Goal: Information Seeking & Learning: Learn about a topic

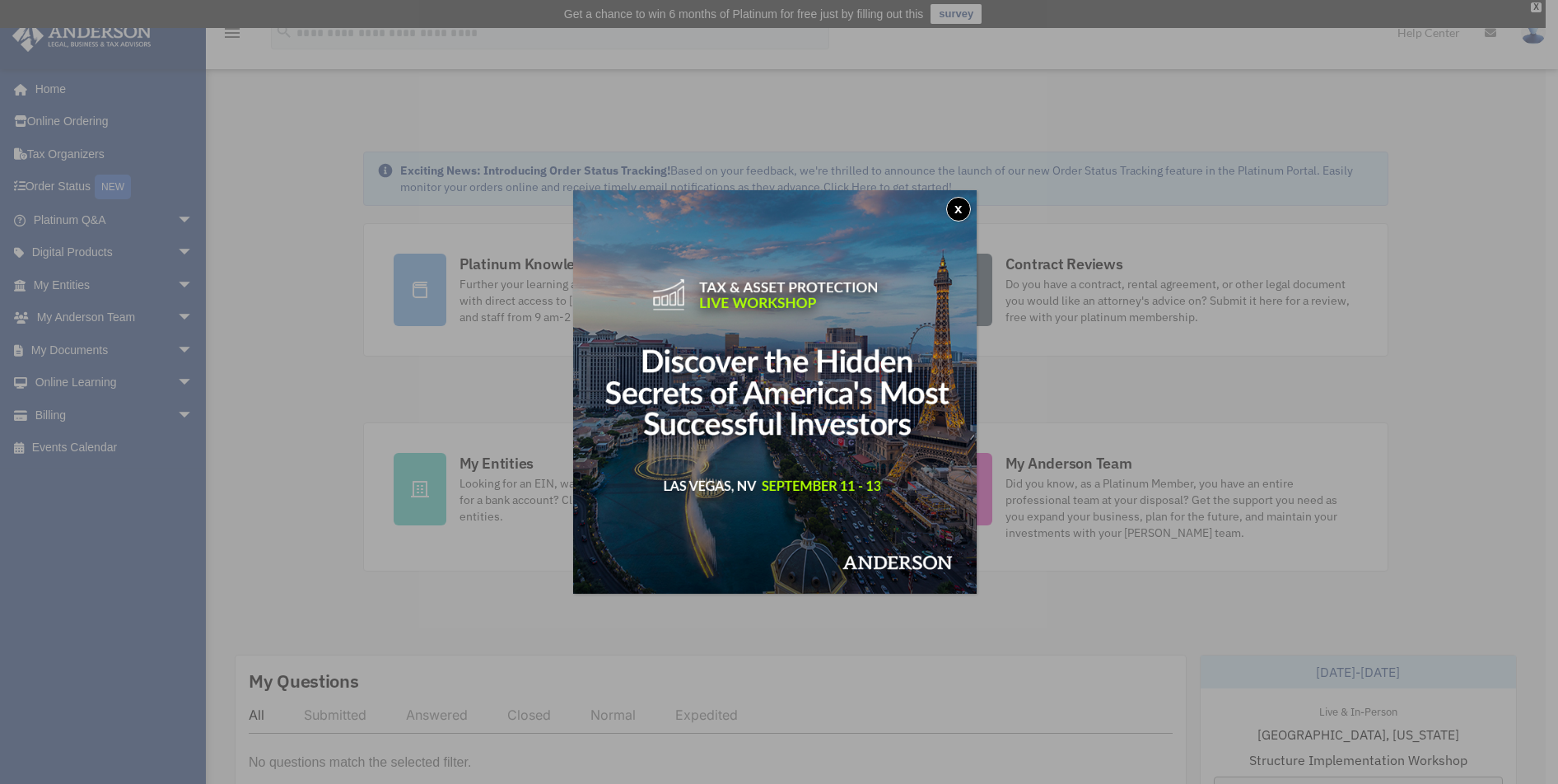
click at [963, 208] on button "x" at bounding box center [958, 208] width 24 height 24
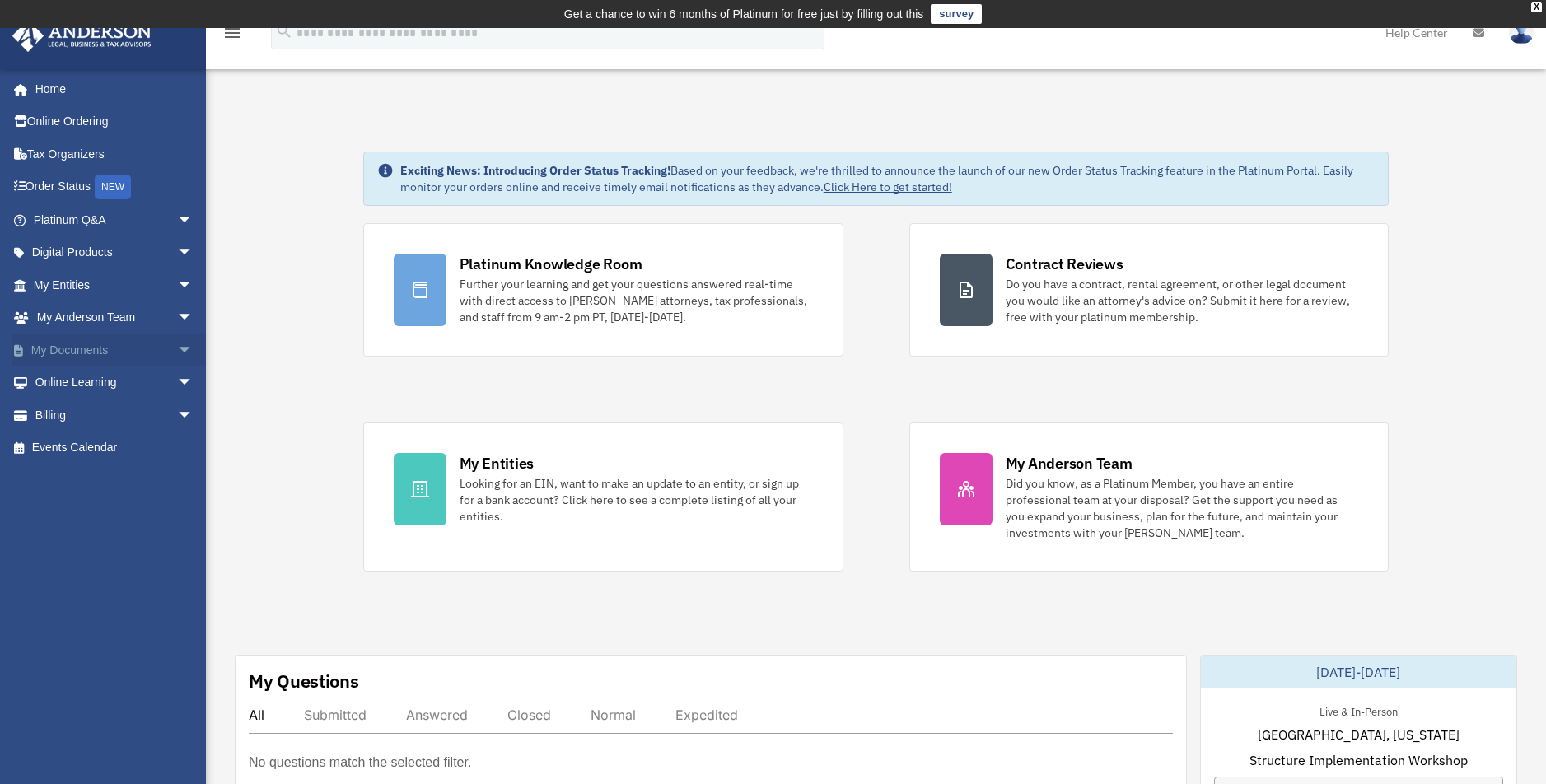
click at [157, 350] on link "My Documents arrow_drop_down" at bounding box center [115, 349] width 207 height 33
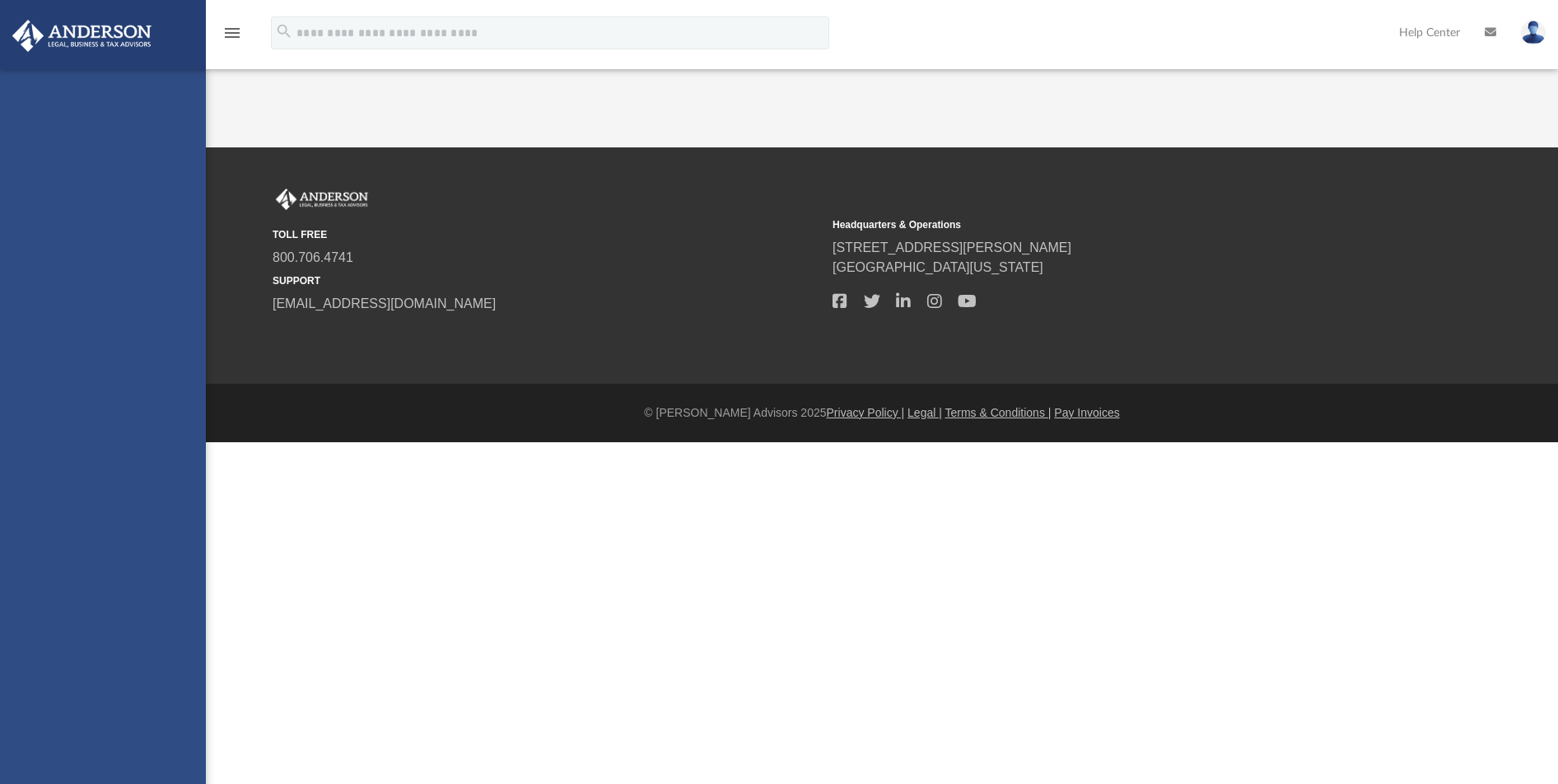
click at [177, 349] on div "cjdimas001@gmail.com Sign Out cjdimas001@gmail.com Home Online Ordering Tax Org…" at bounding box center [103, 461] width 206 height 784
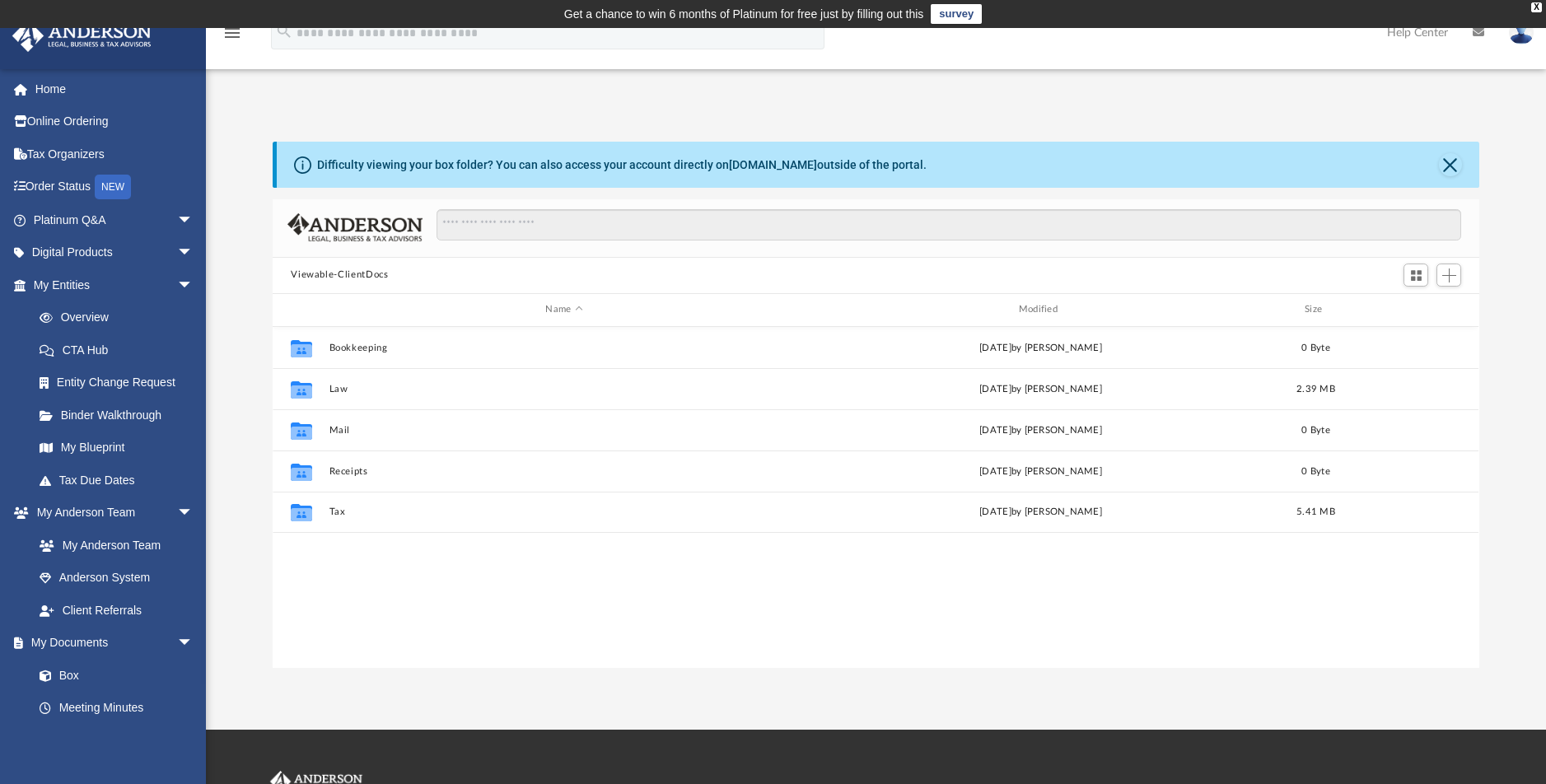
scroll to position [362, 1194]
click at [122, 451] on link "My Blueprint" at bounding box center [120, 447] width 195 height 33
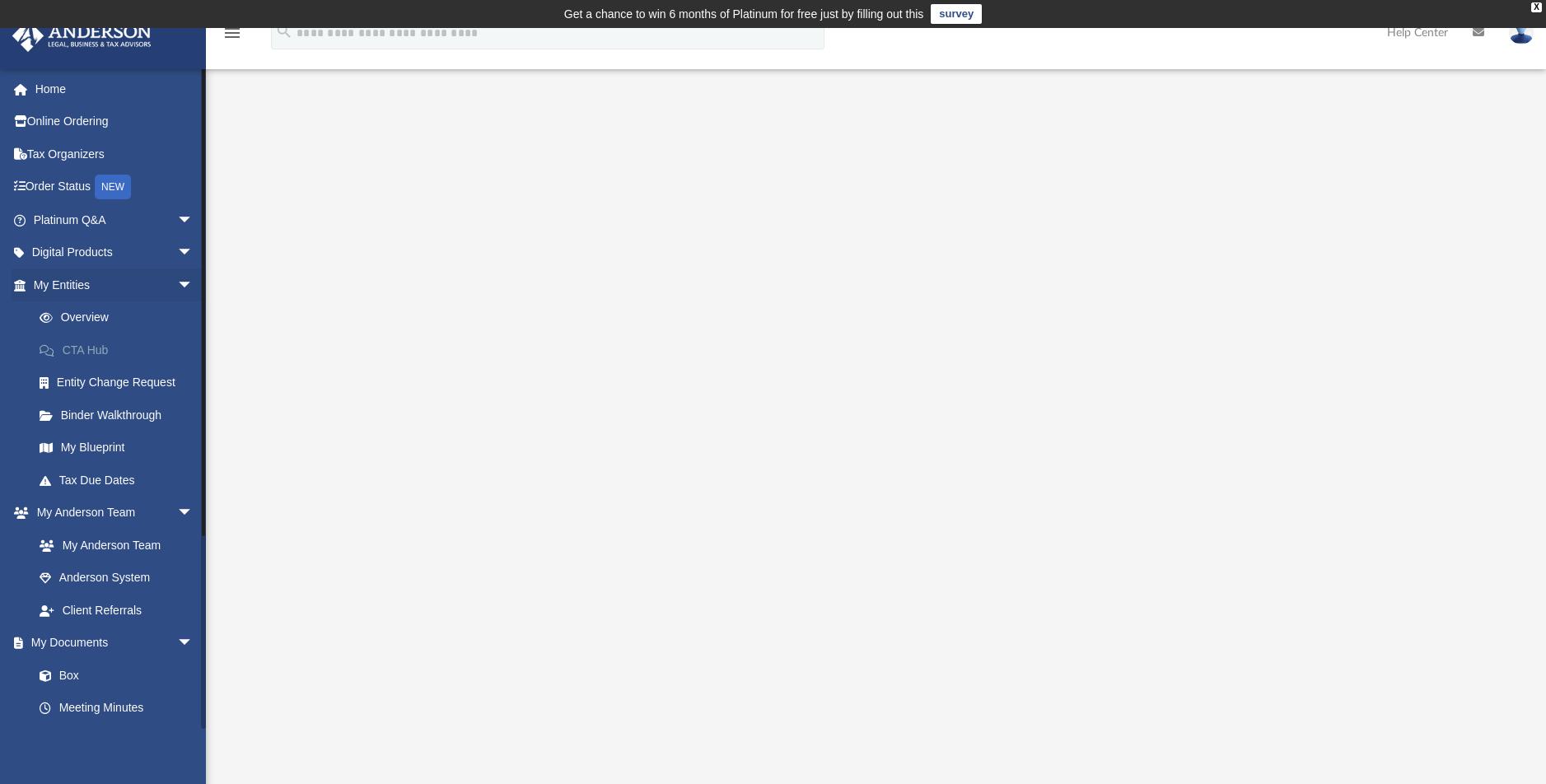
click at [103, 349] on link "CTA Hub" at bounding box center [120, 349] width 195 height 33
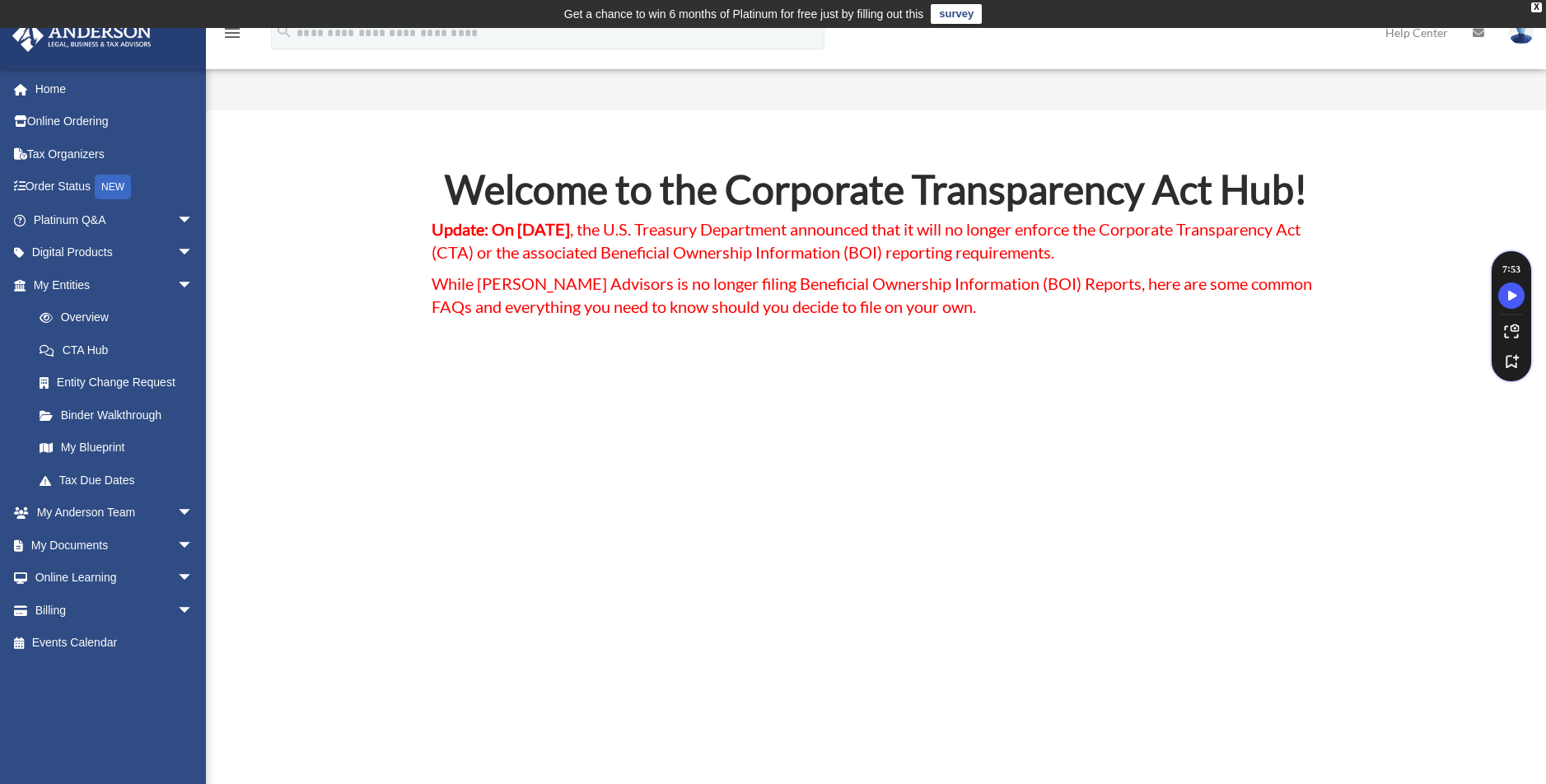
click at [90, 318] on link "Overview" at bounding box center [120, 317] width 195 height 33
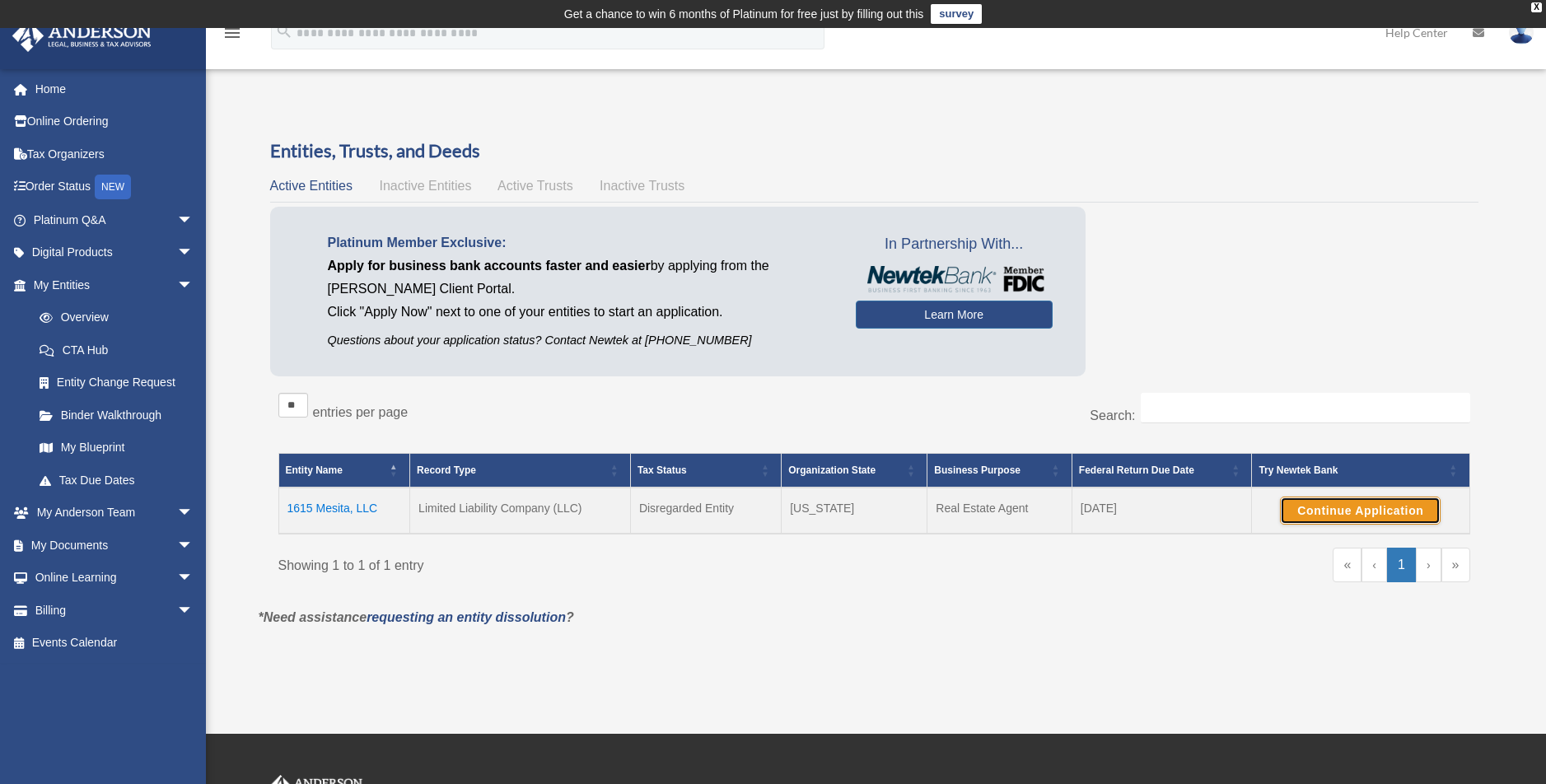
click at [1333, 510] on button "Continue Application" at bounding box center [1360, 510] width 160 height 28
click at [73, 284] on link "My Entities arrow_drop_down" at bounding box center [115, 284] width 207 height 33
click at [100, 314] on link "Overview" at bounding box center [120, 317] width 195 height 33
click at [429, 187] on span "Inactive Entities" at bounding box center [425, 186] width 92 height 14
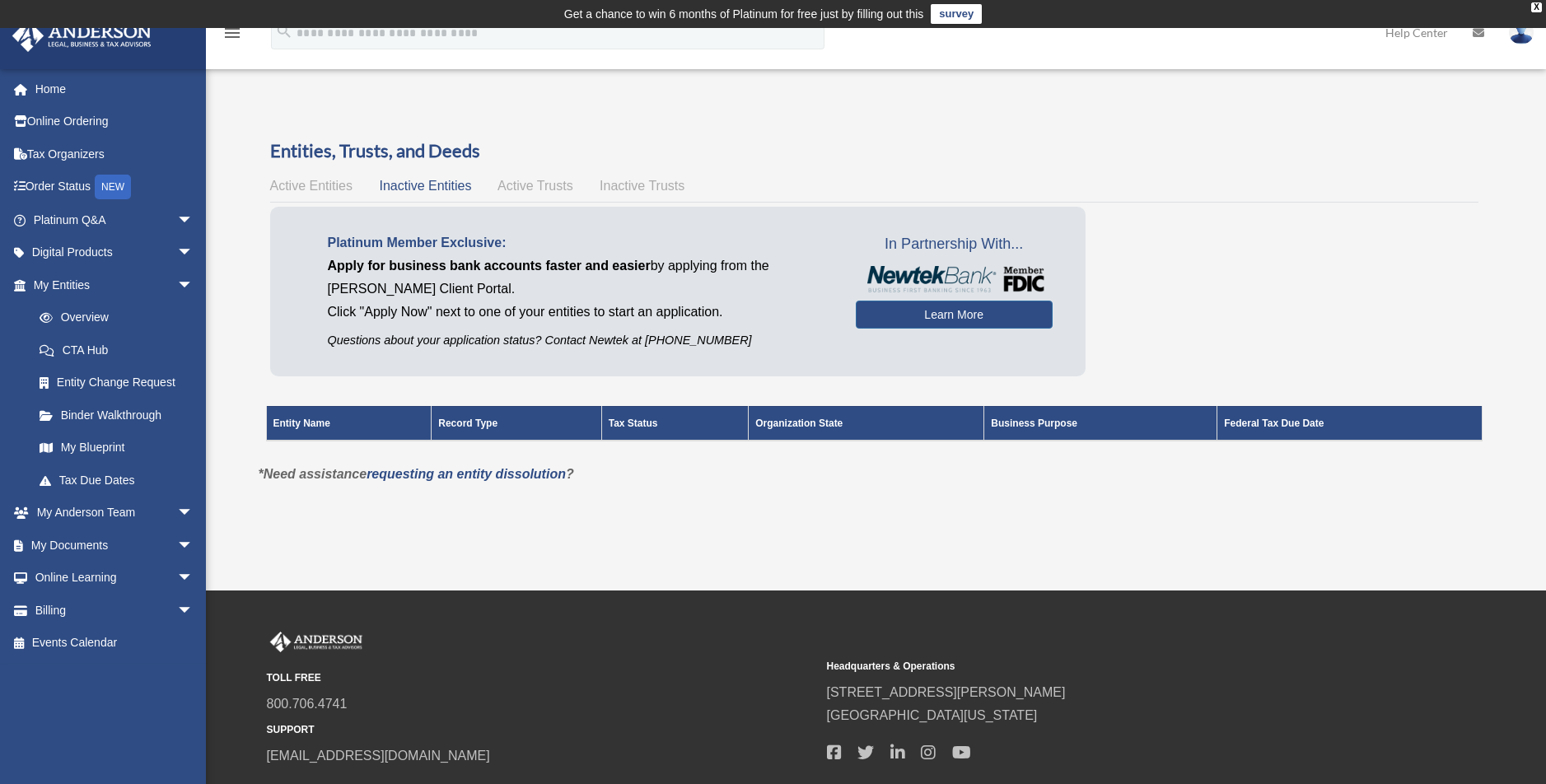
click at [521, 185] on span "Active Trusts" at bounding box center [535, 186] width 76 height 14
click at [648, 185] on span "Inactive Trusts" at bounding box center [642, 186] width 84 height 14
click at [325, 179] on span "Active Entities" at bounding box center [312, 186] width 83 height 14
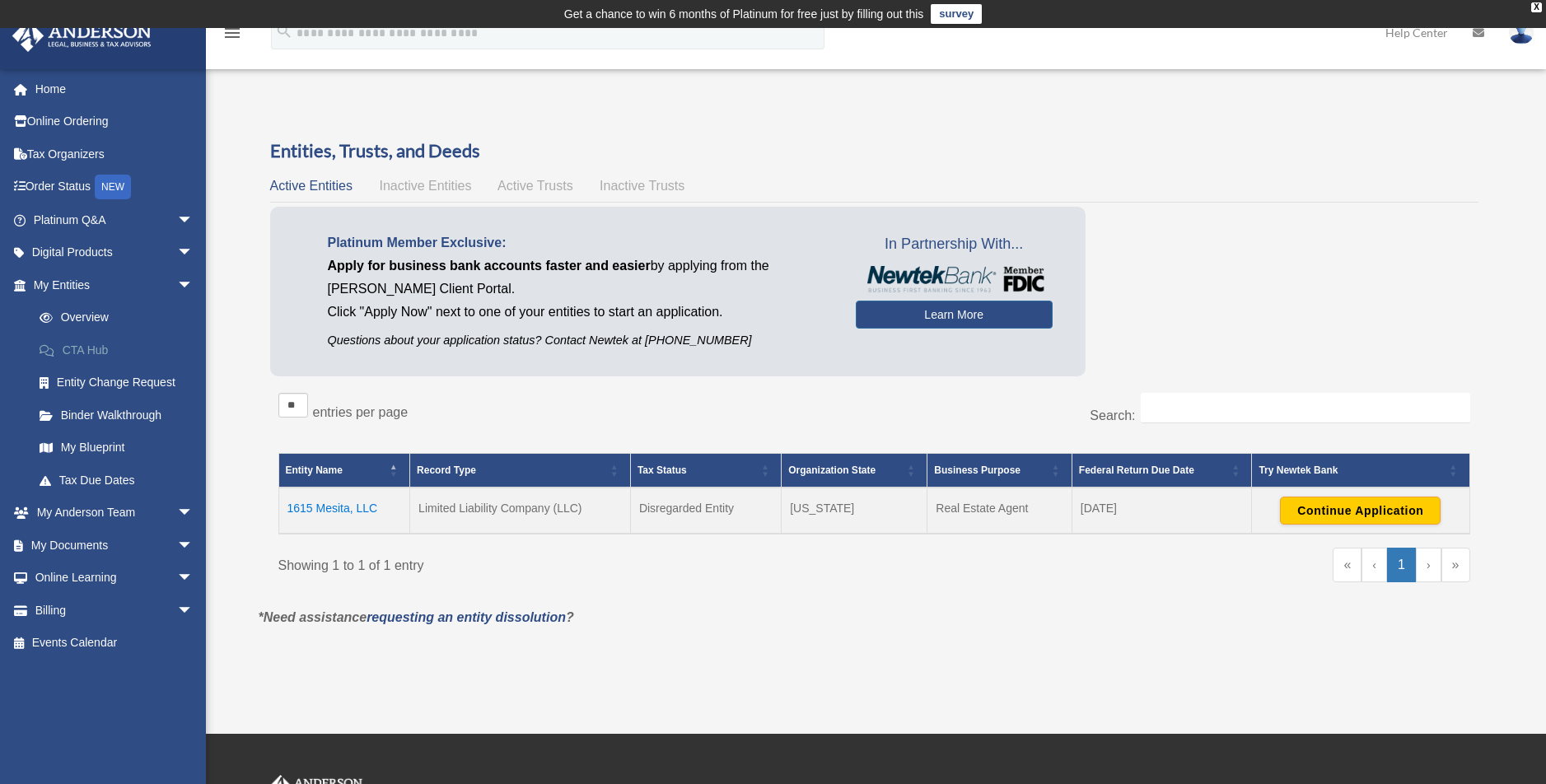
click at [98, 346] on link "CTA Hub" at bounding box center [120, 349] width 195 height 33
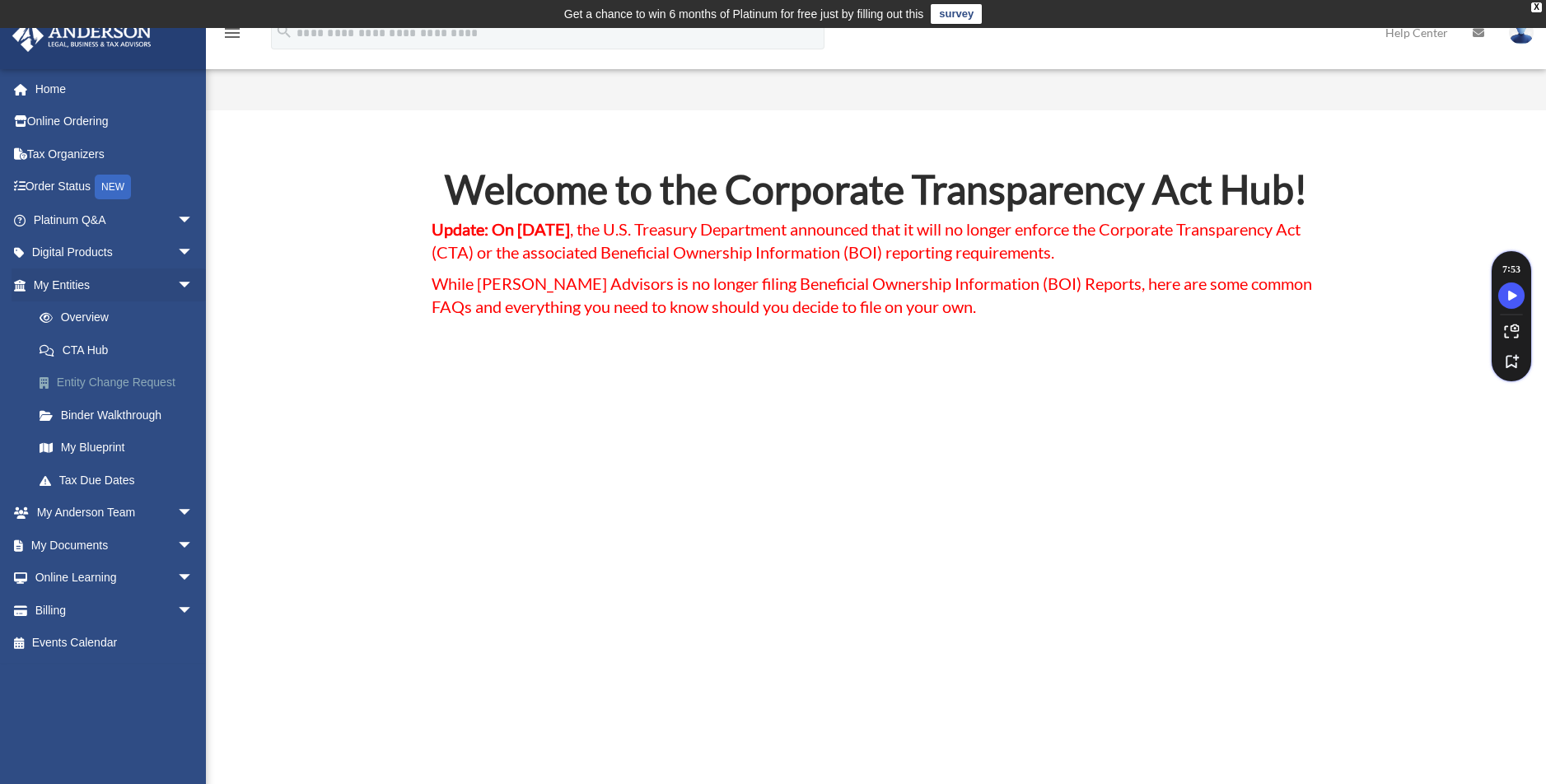
click at [119, 385] on link "Entity Change Request" at bounding box center [120, 382] width 195 height 33
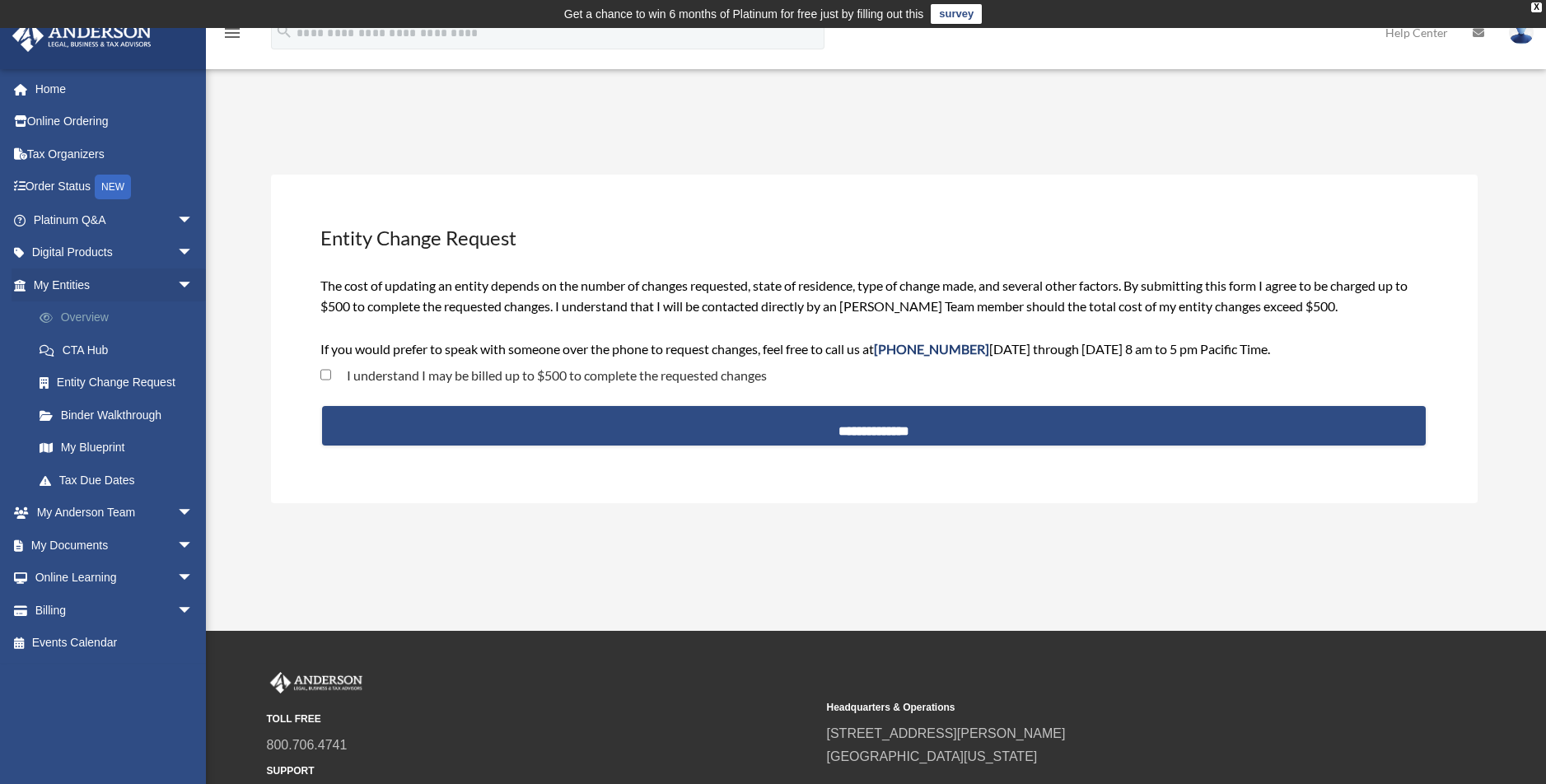
click at [91, 322] on link "Overview" at bounding box center [120, 317] width 195 height 33
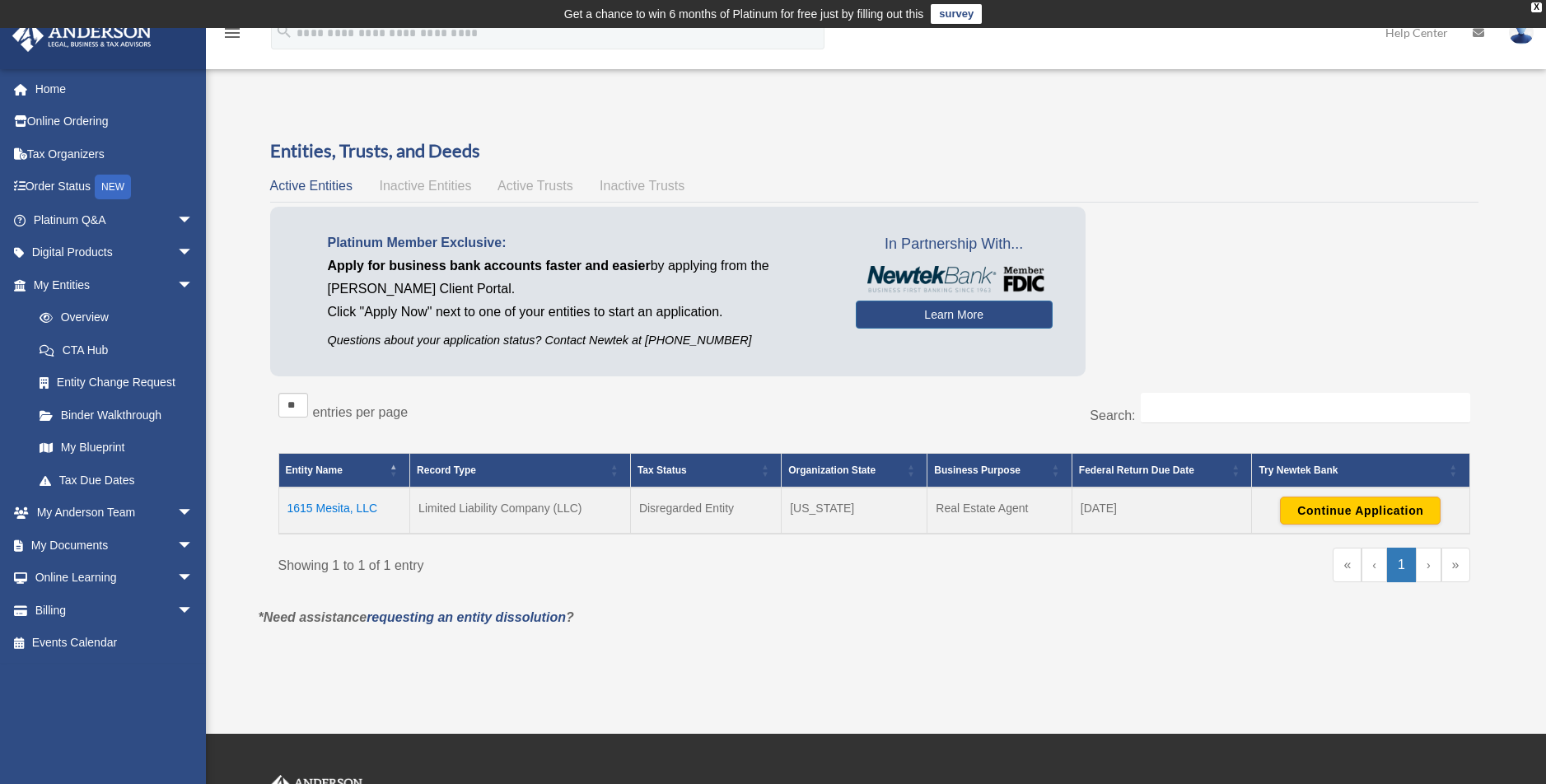
click at [306, 509] on td "1615 Mesita, LLC" at bounding box center [344, 510] width 132 height 46
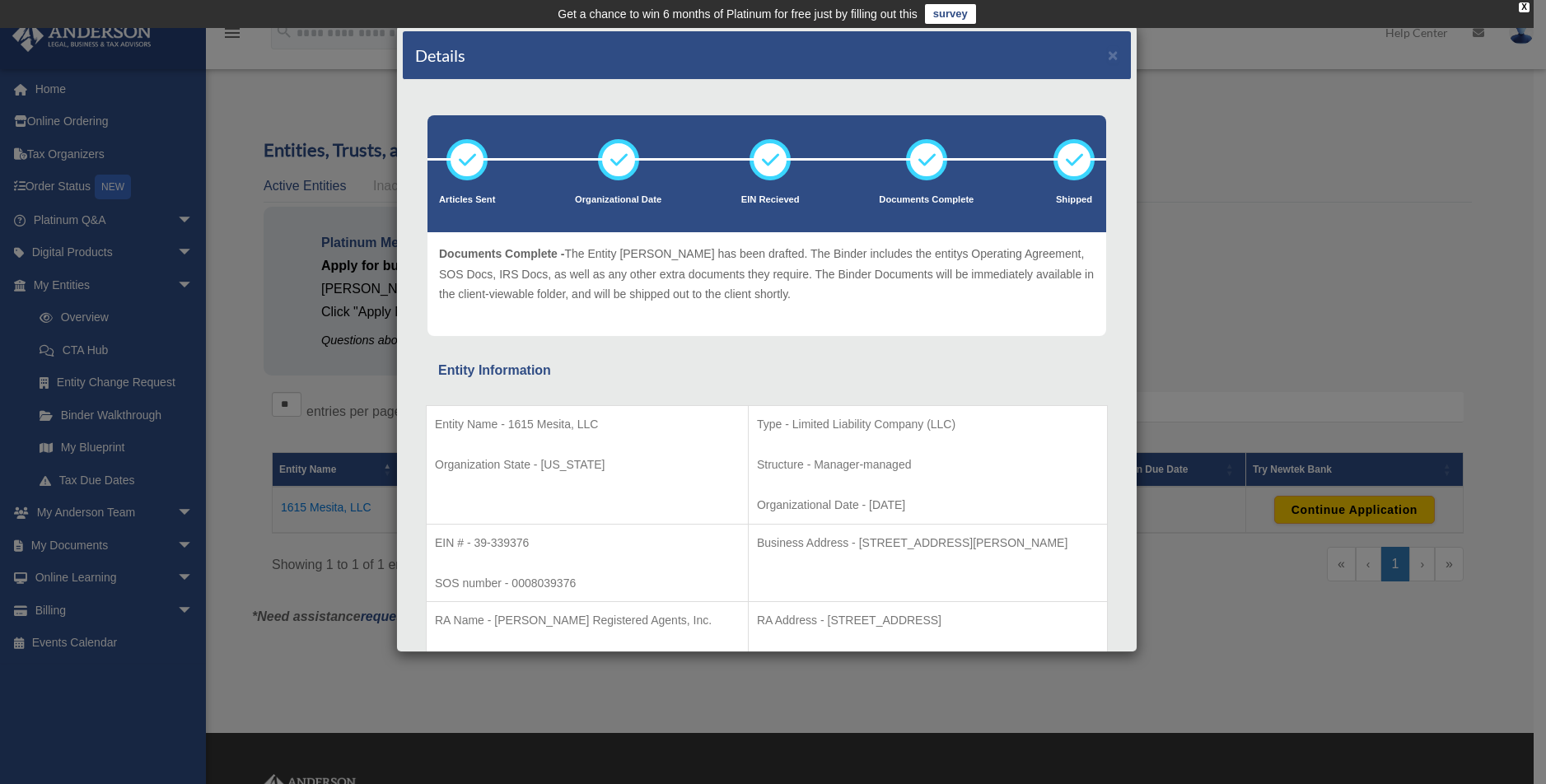
click at [1087, 641] on td "RA Address - [STREET_ADDRESS] Nominee Info - false" at bounding box center [927, 641] width 359 height 78
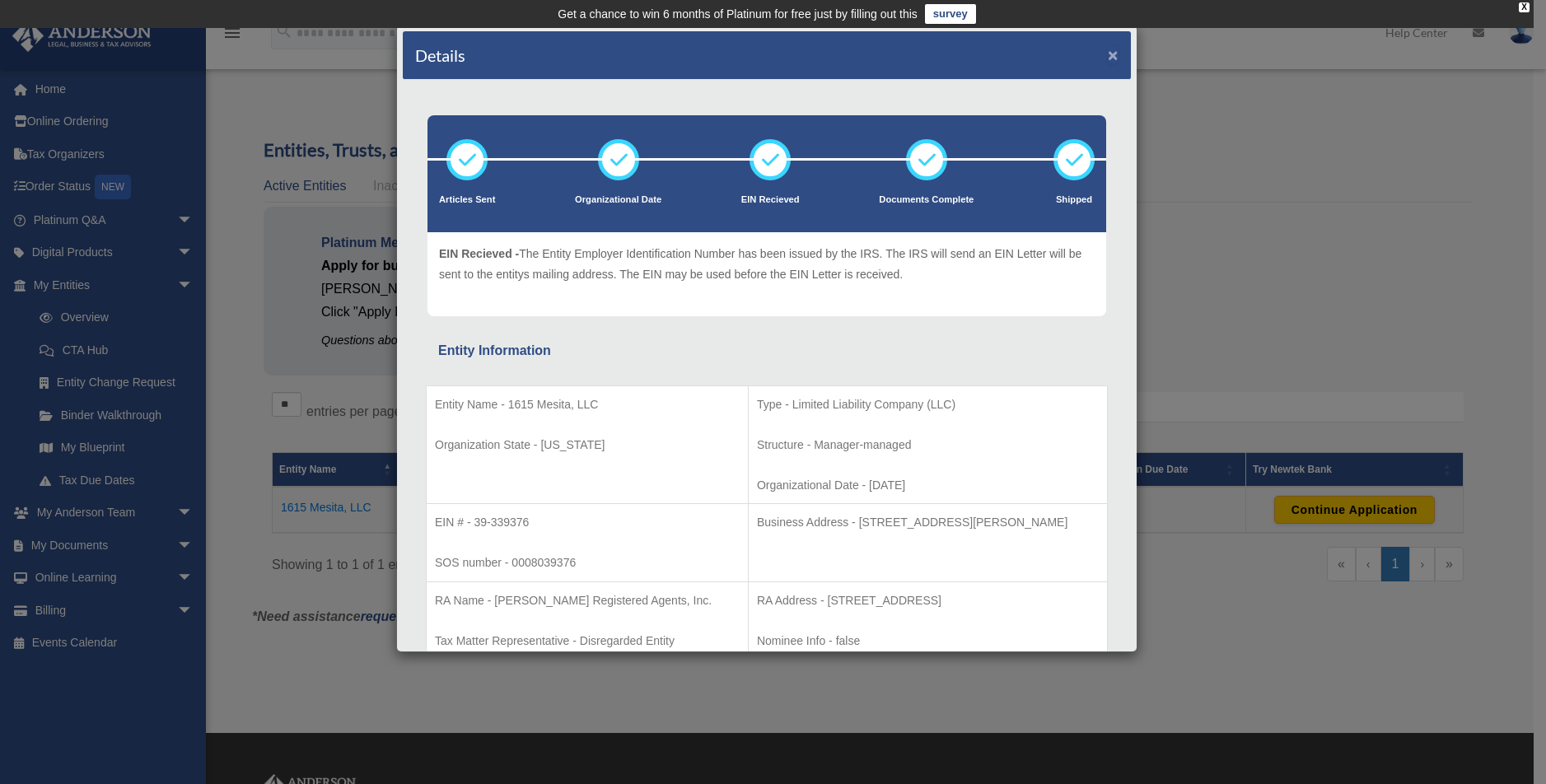
click at [1108, 51] on button "×" at bounding box center [1113, 55] width 11 height 17
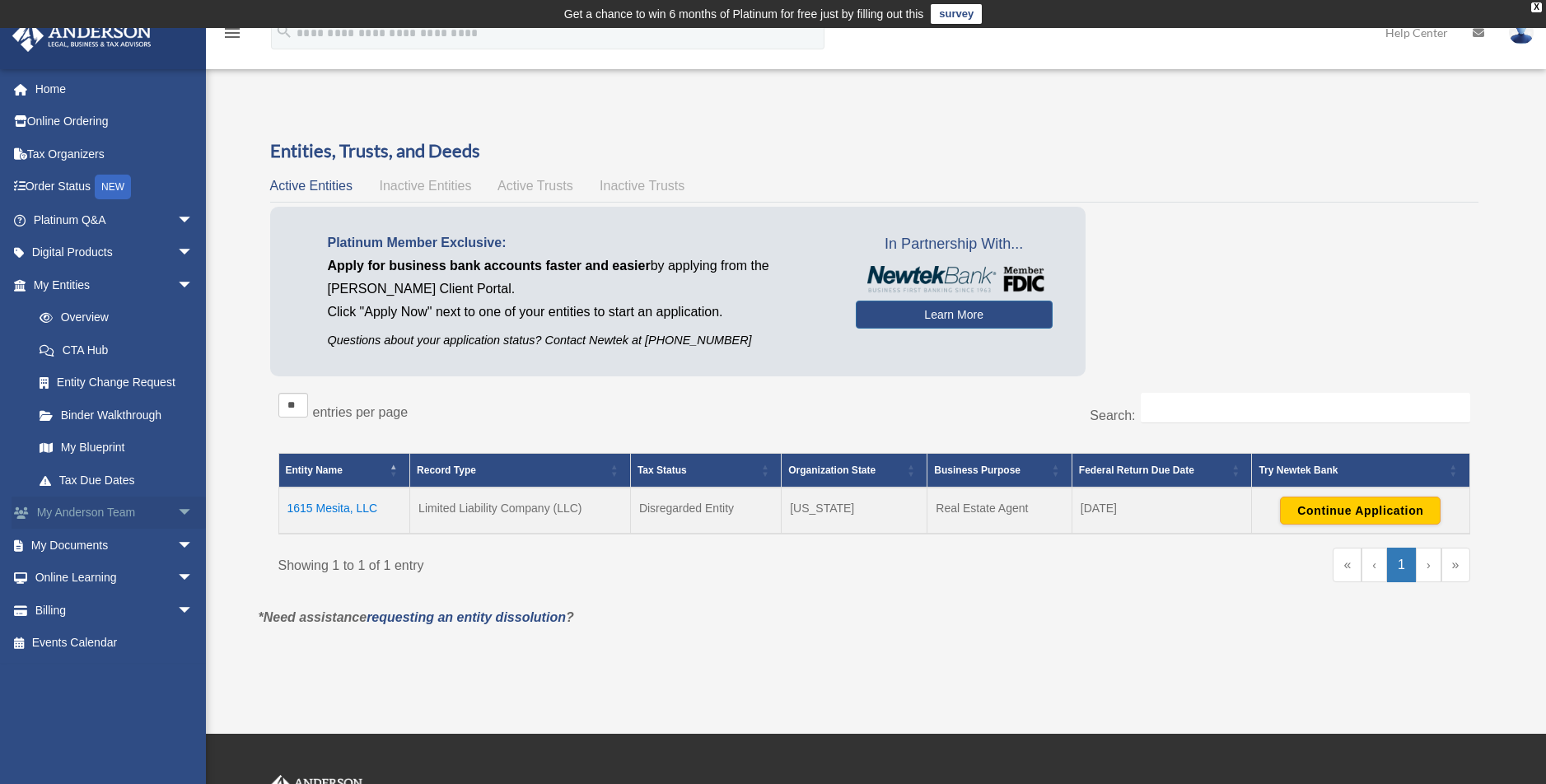
click at [128, 517] on link "My Anderson Team arrow_drop_down" at bounding box center [115, 512] width 207 height 33
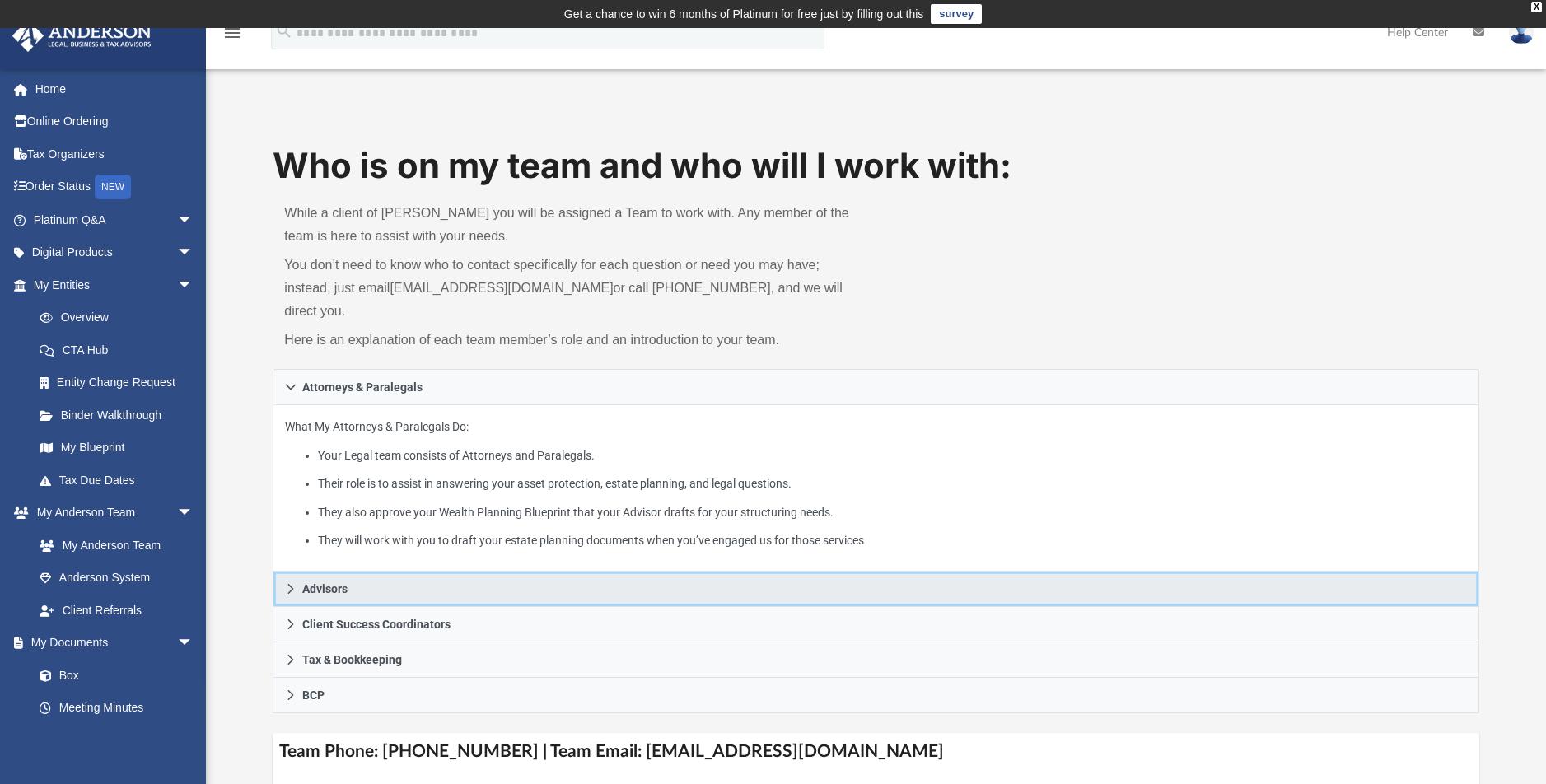
click at [403, 571] on link "Advisors" at bounding box center [876, 589] width 1206 height 35
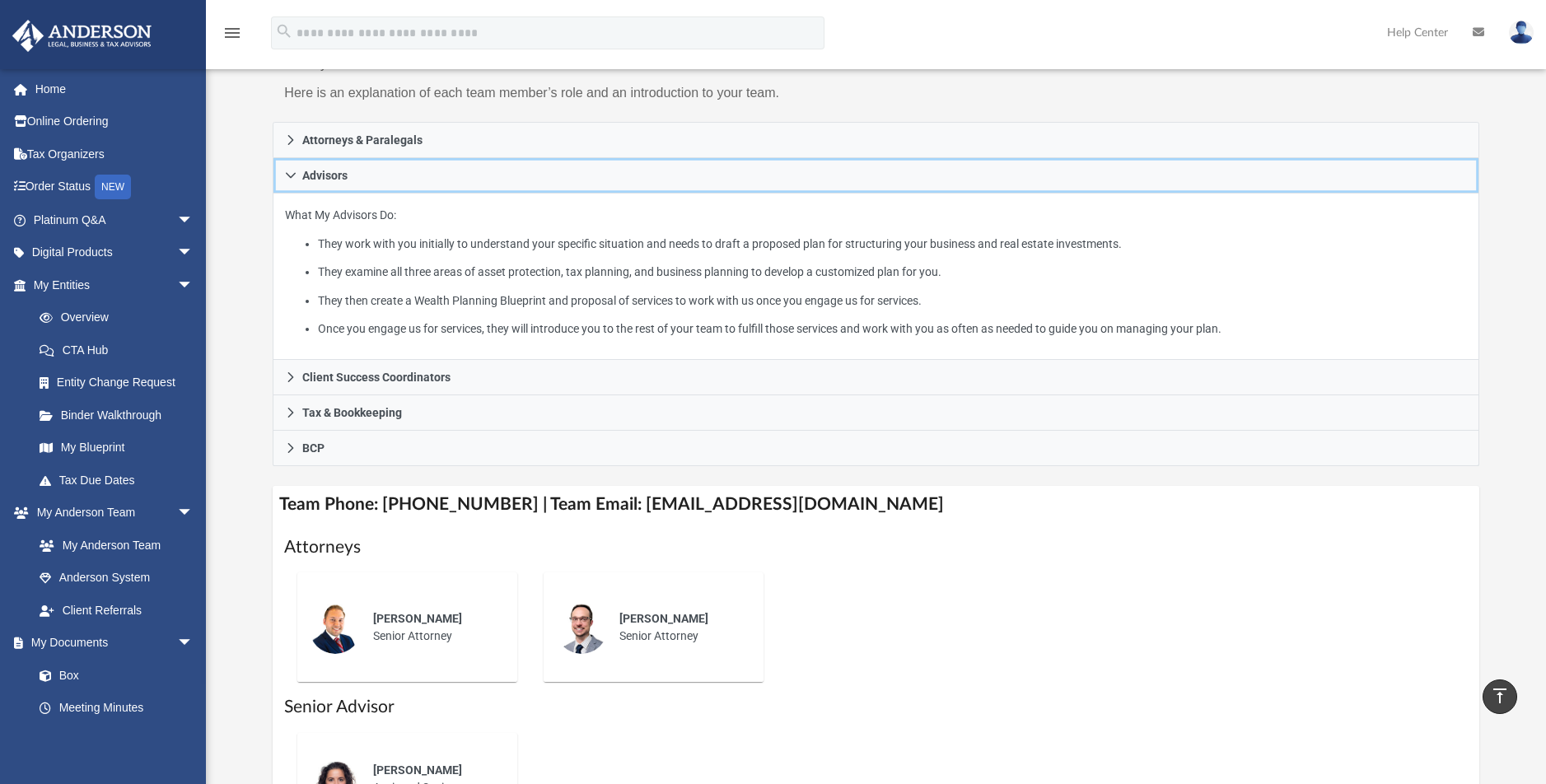
scroll to position [246, 0]
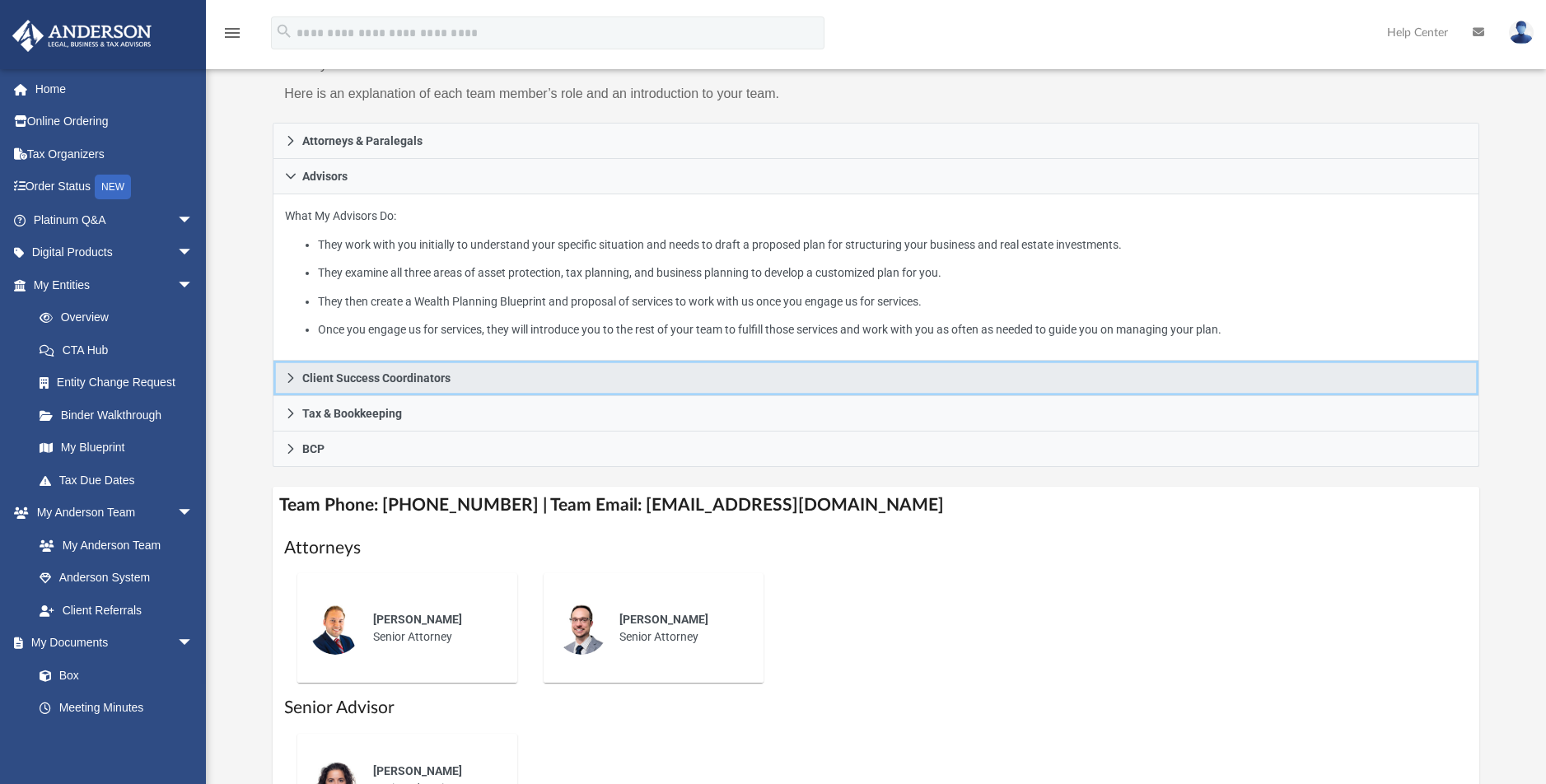
click at [292, 373] on icon at bounding box center [290, 378] width 6 height 10
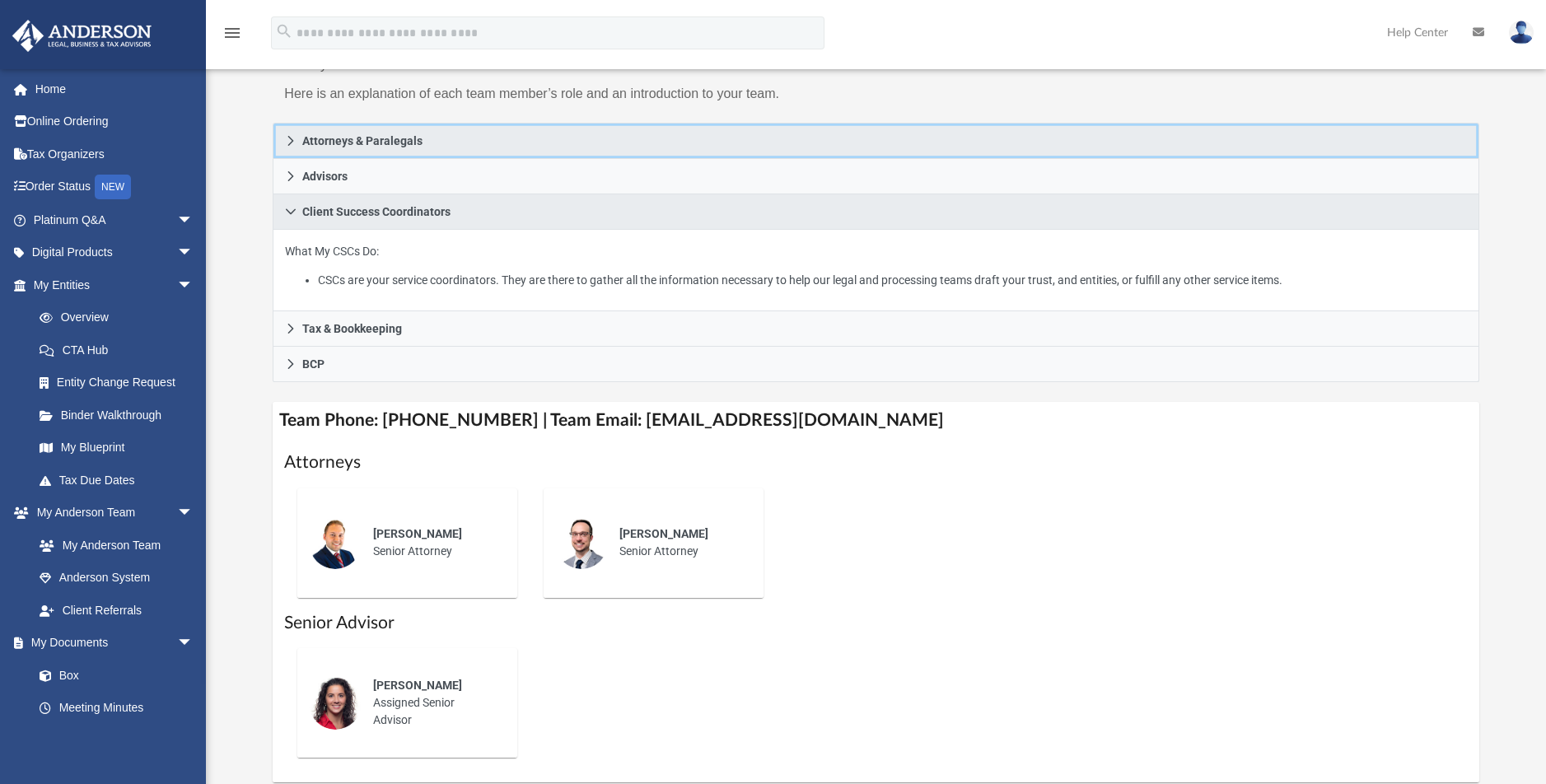
click at [290, 122] on link "Attorneys & Paralegals" at bounding box center [876, 140] width 1206 height 36
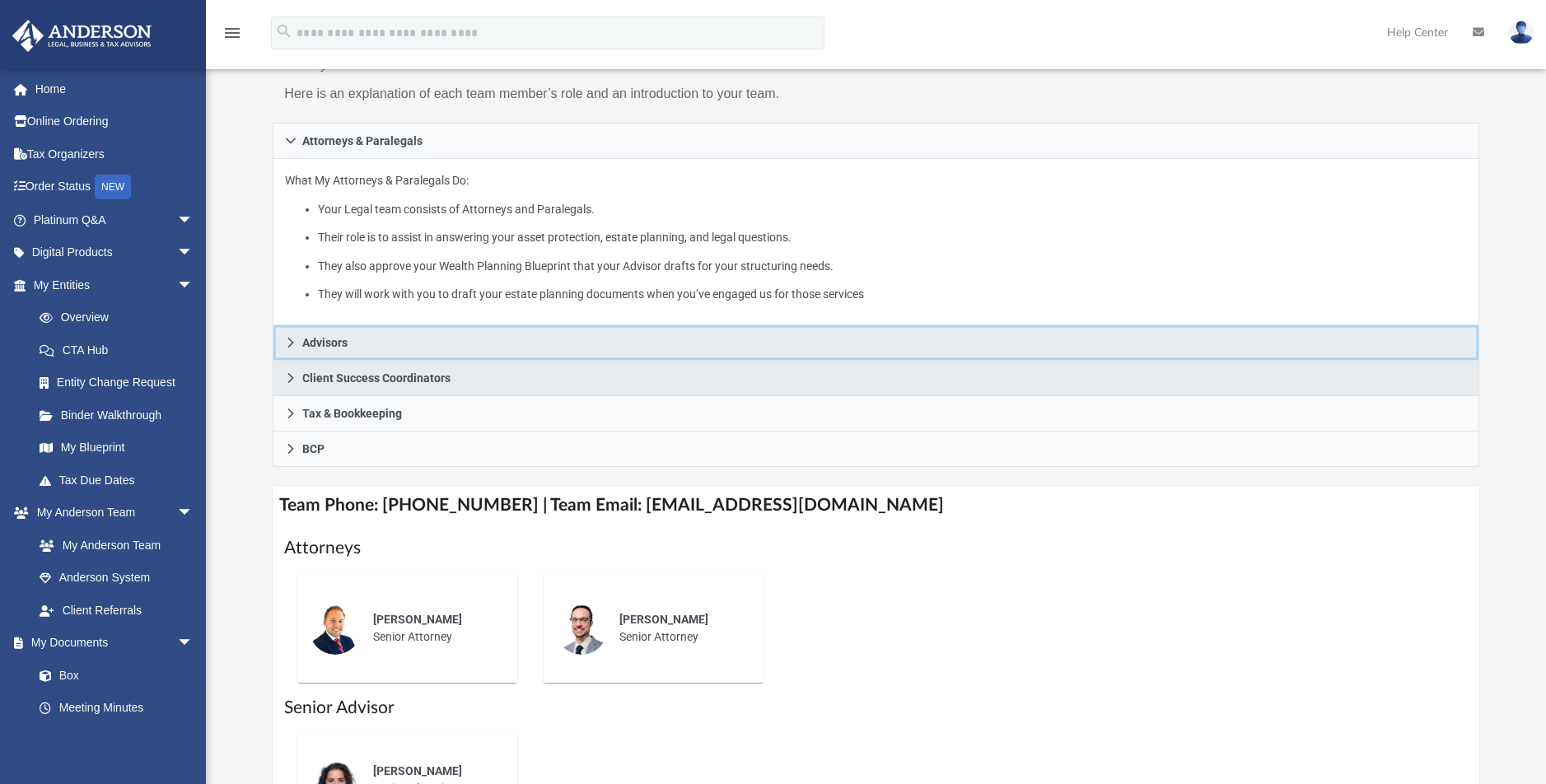
click at [294, 337] on icon at bounding box center [291, 343] width 12 height 12
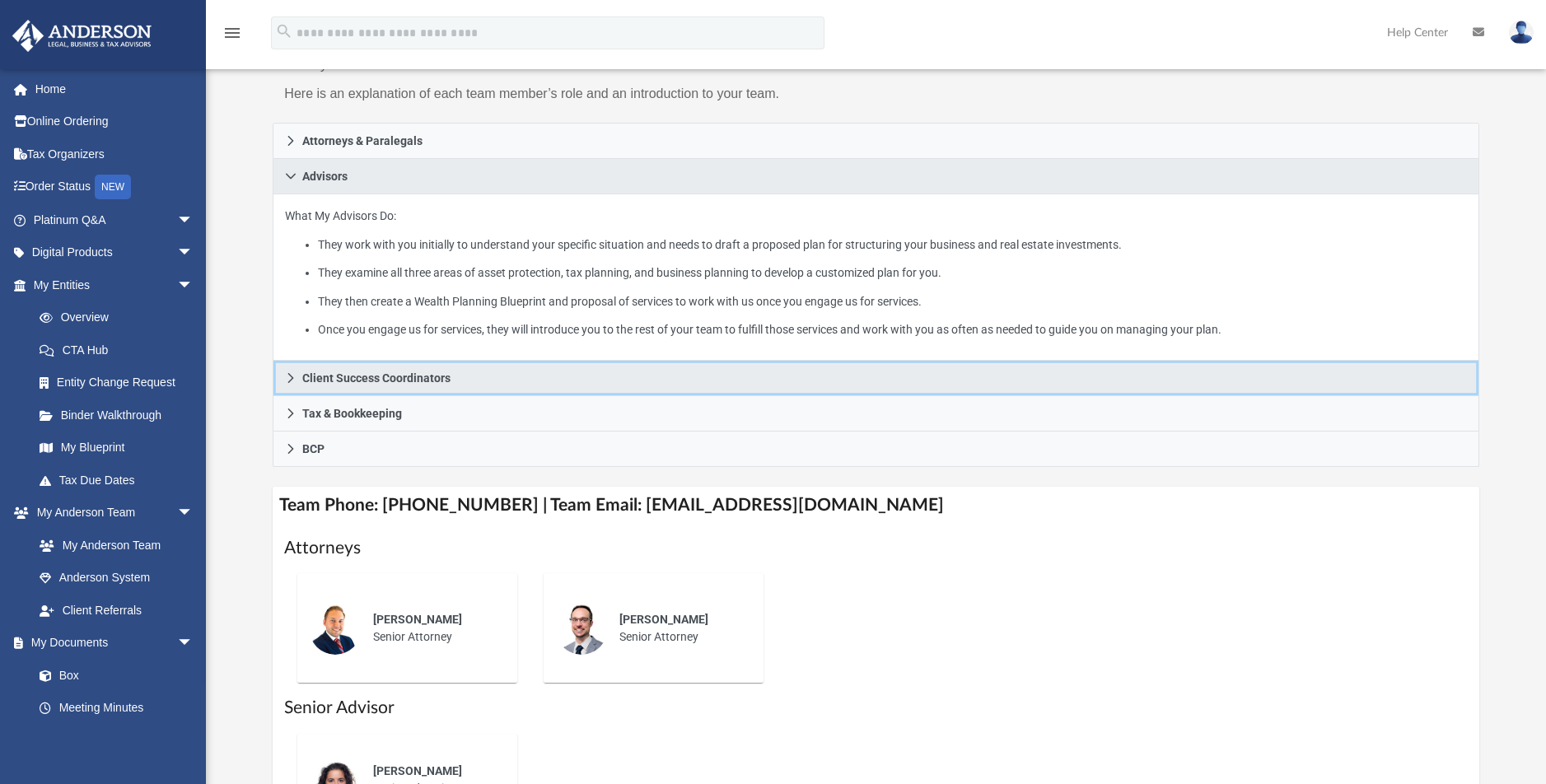
click at [293, 372] on icon at bounding box center [291, 378] width 12 height 12
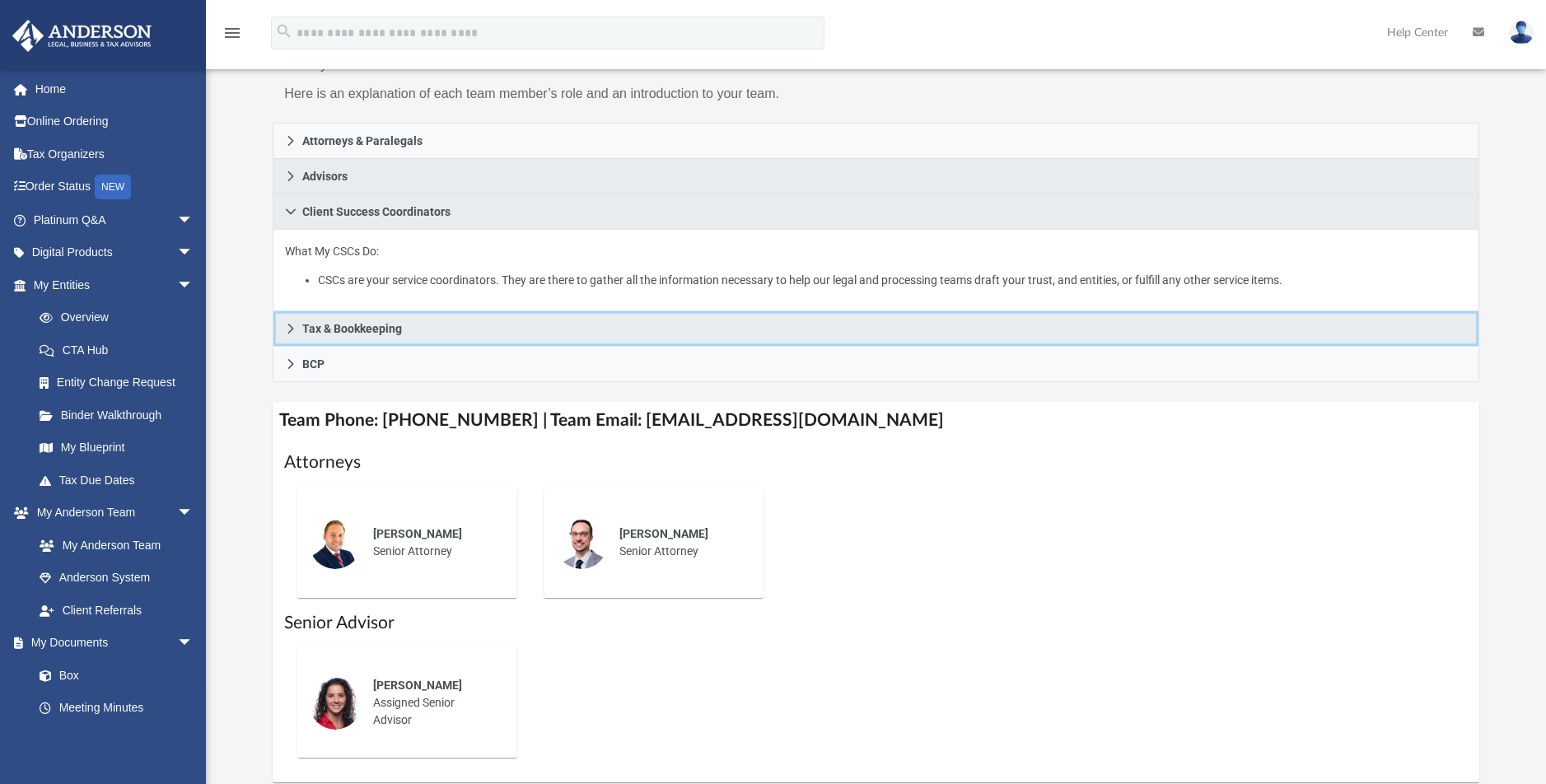
click at [285, 322] on icon at bounding box center [291, 328] width 12 height 12
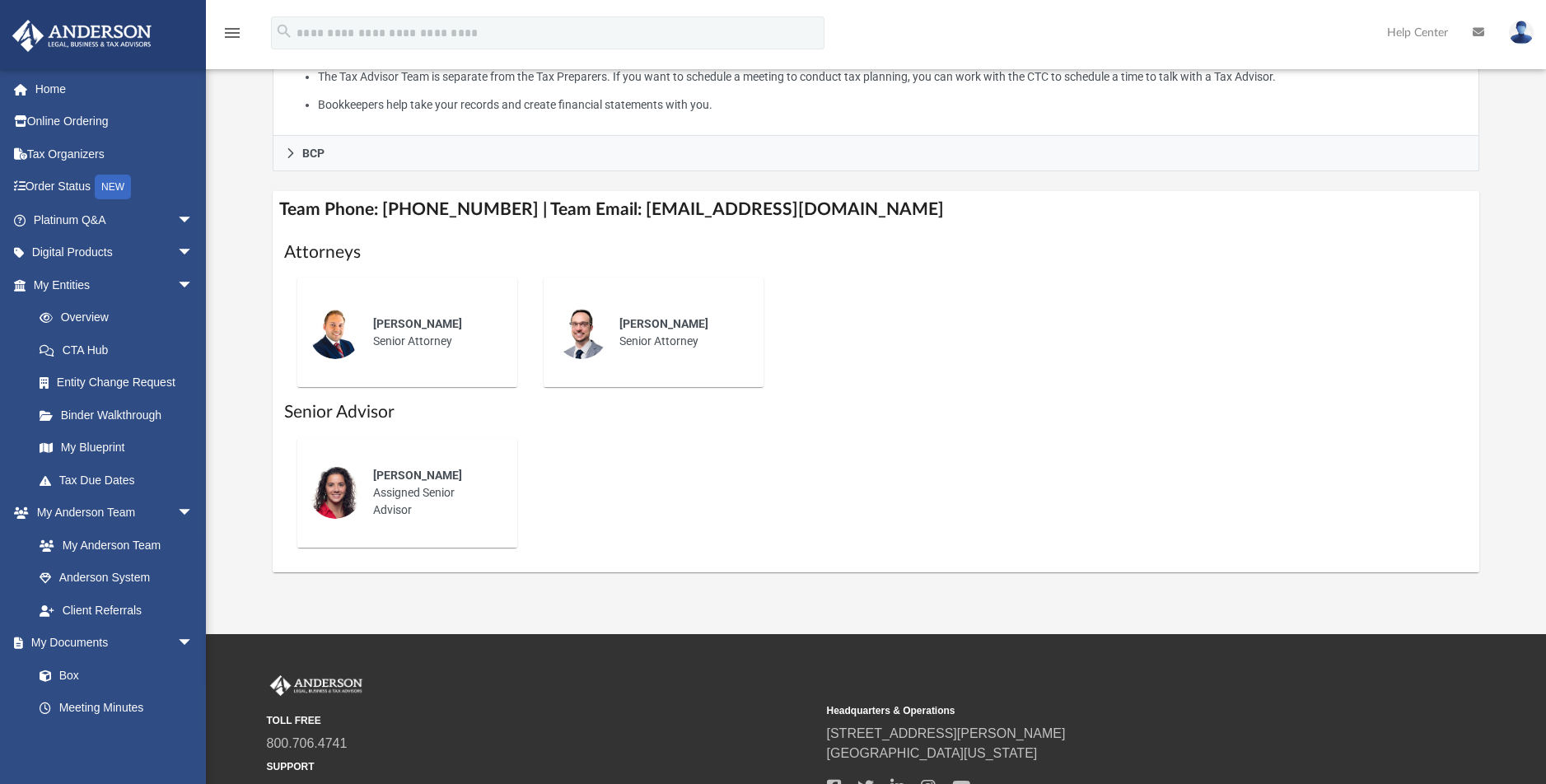
scroll to position [657, 0]
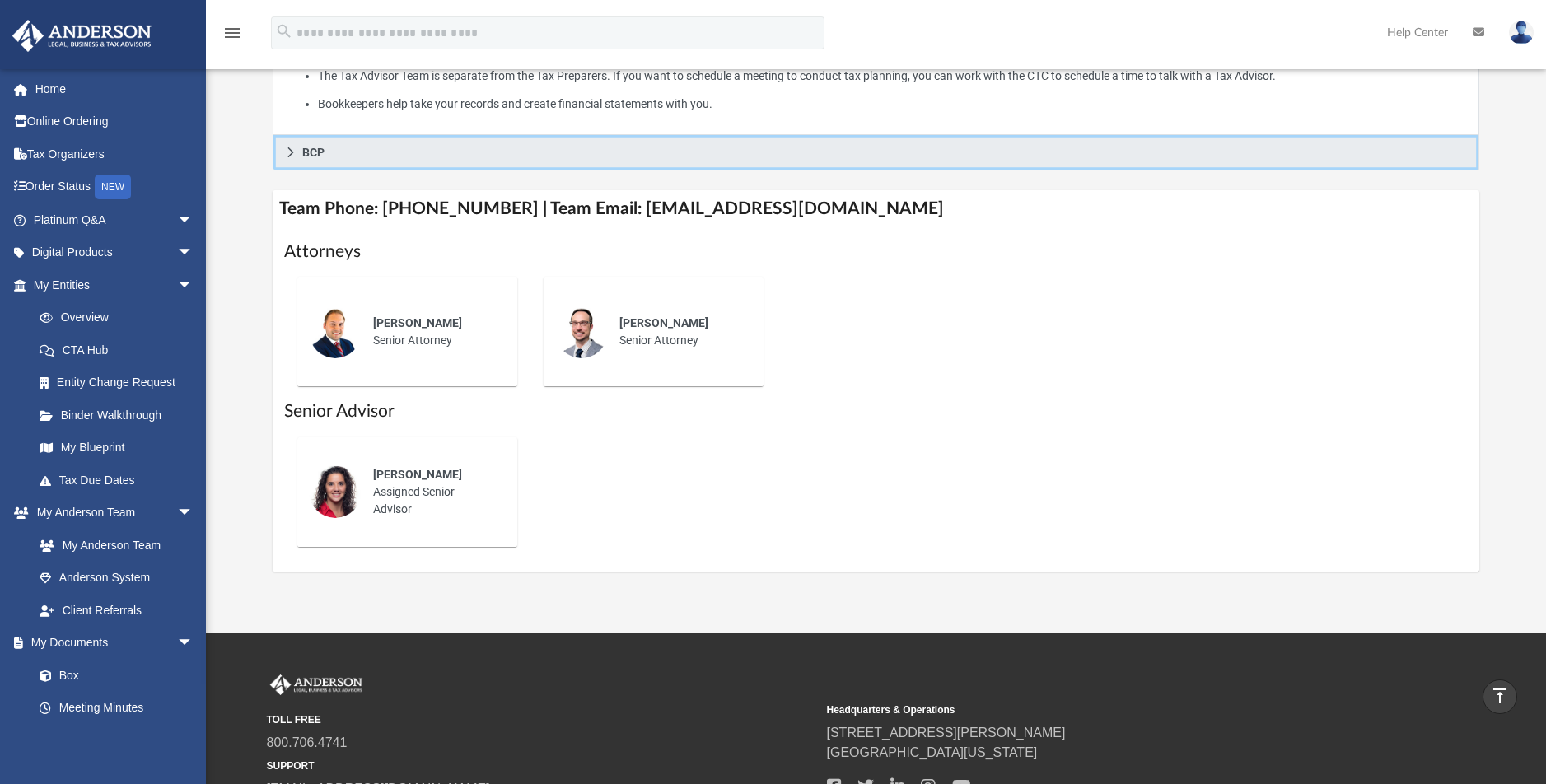
click at [290, 147] on icon at bounding box center [291, 153] width 12 height 12
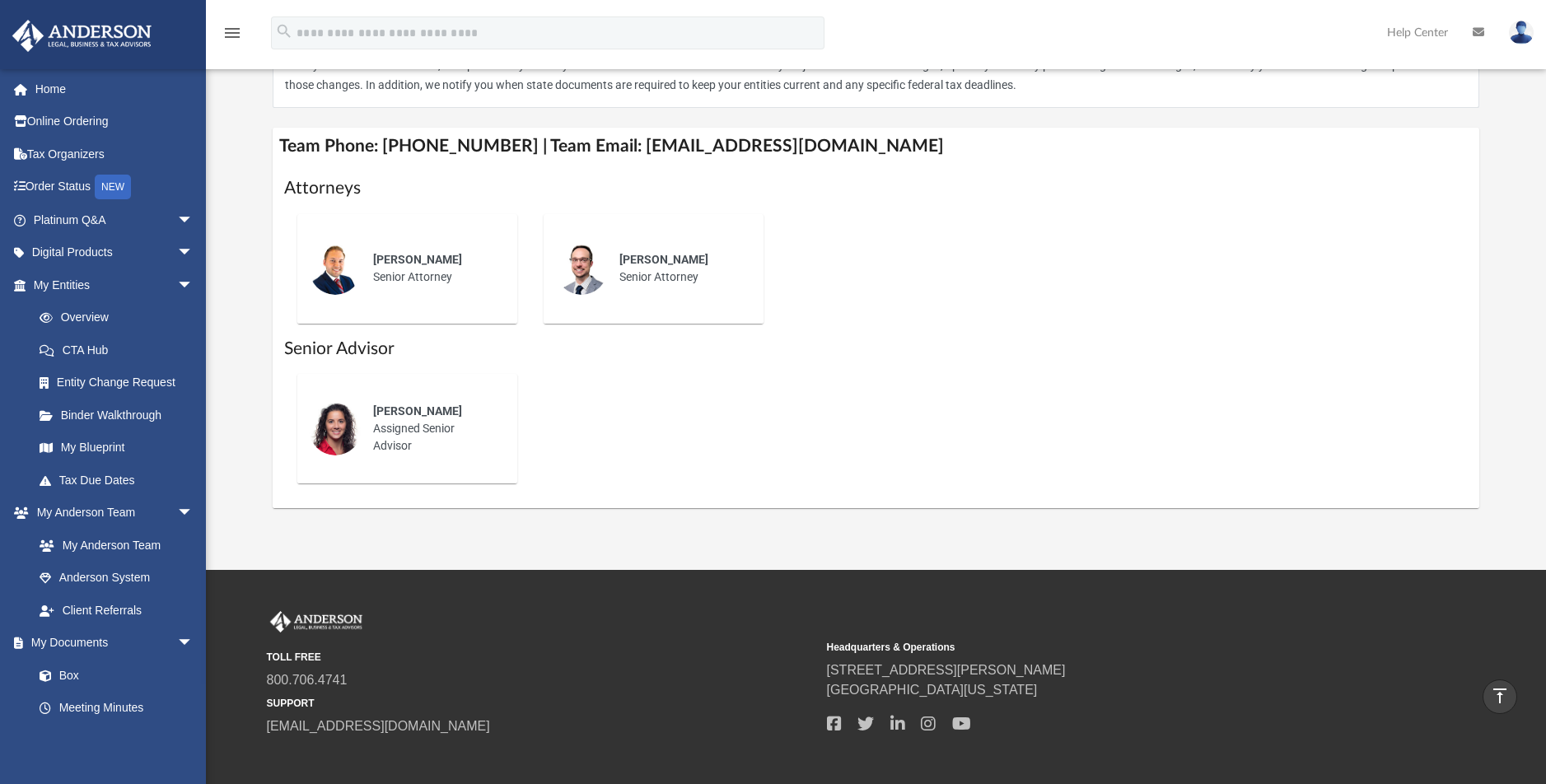
scroll to position [497, 0]
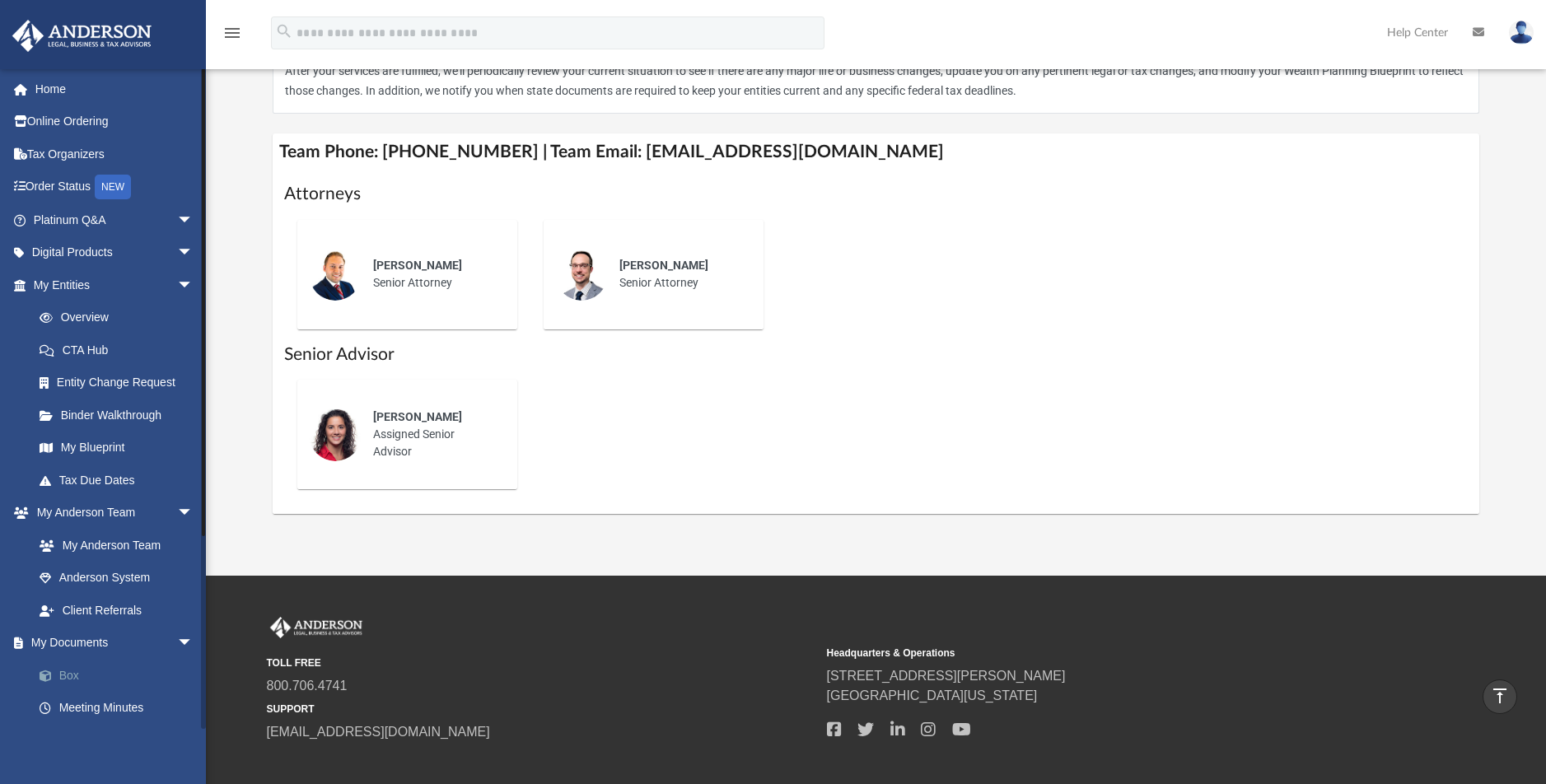
click at [77, 672] on link "Box" at bounding box center [120, 674] width 195 height 33
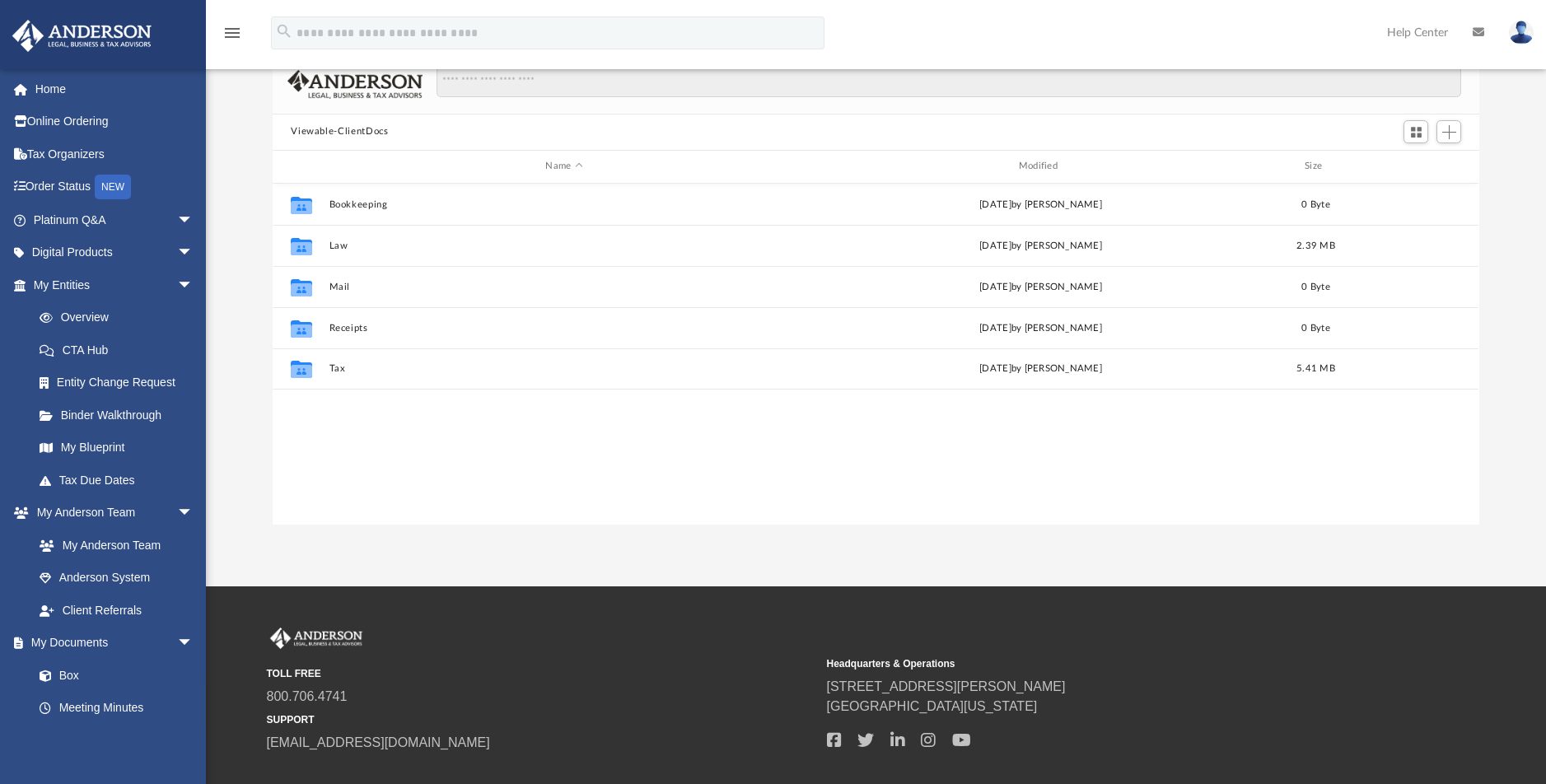
scroll to position [143, 0]
click at [1519, 23] on img at bounding box center [1521, 32] width 24 height 24
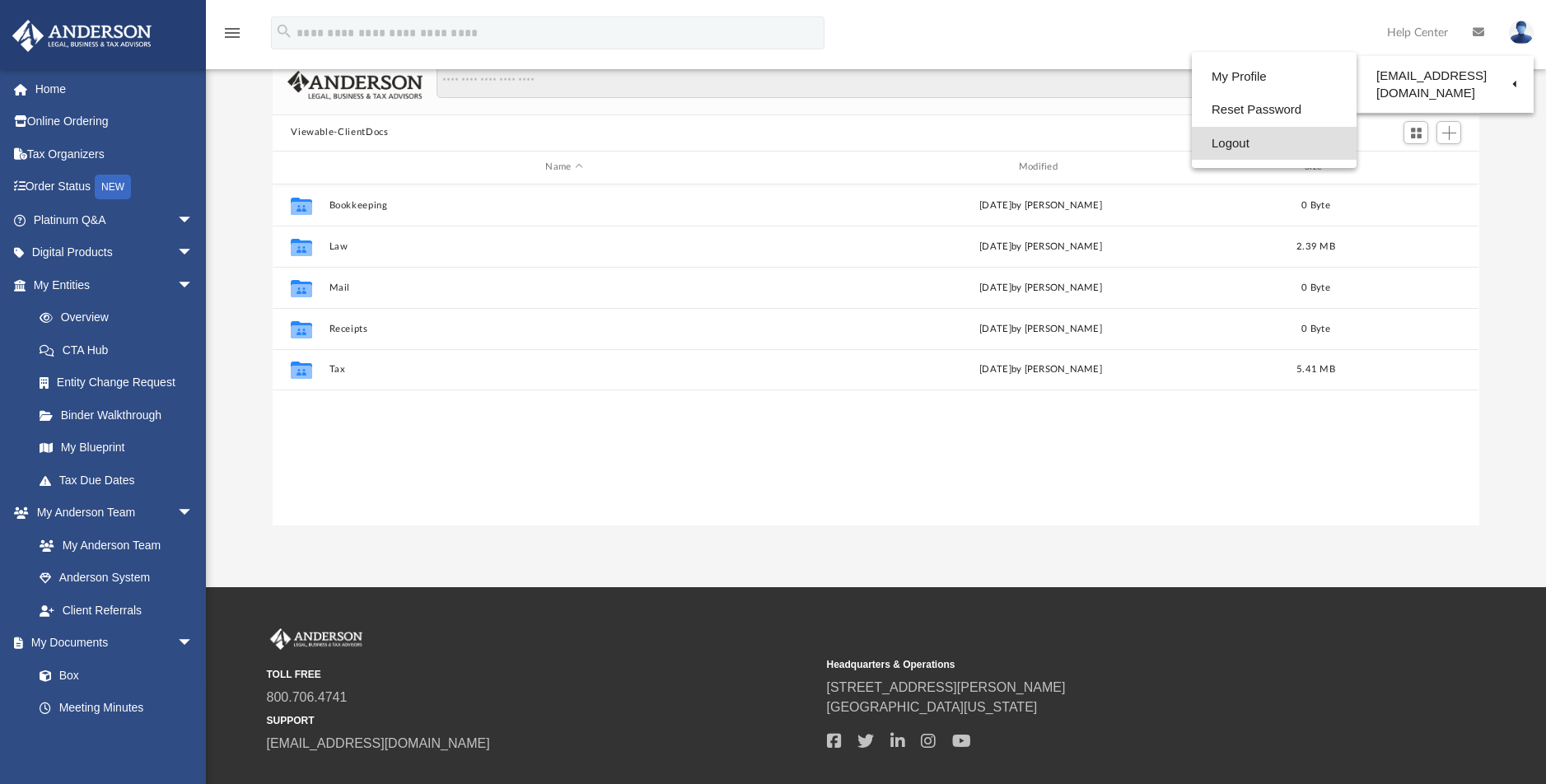
click at [1234, 140] on link "Logout" at bounding box center [1274, 143] width 165 height 34
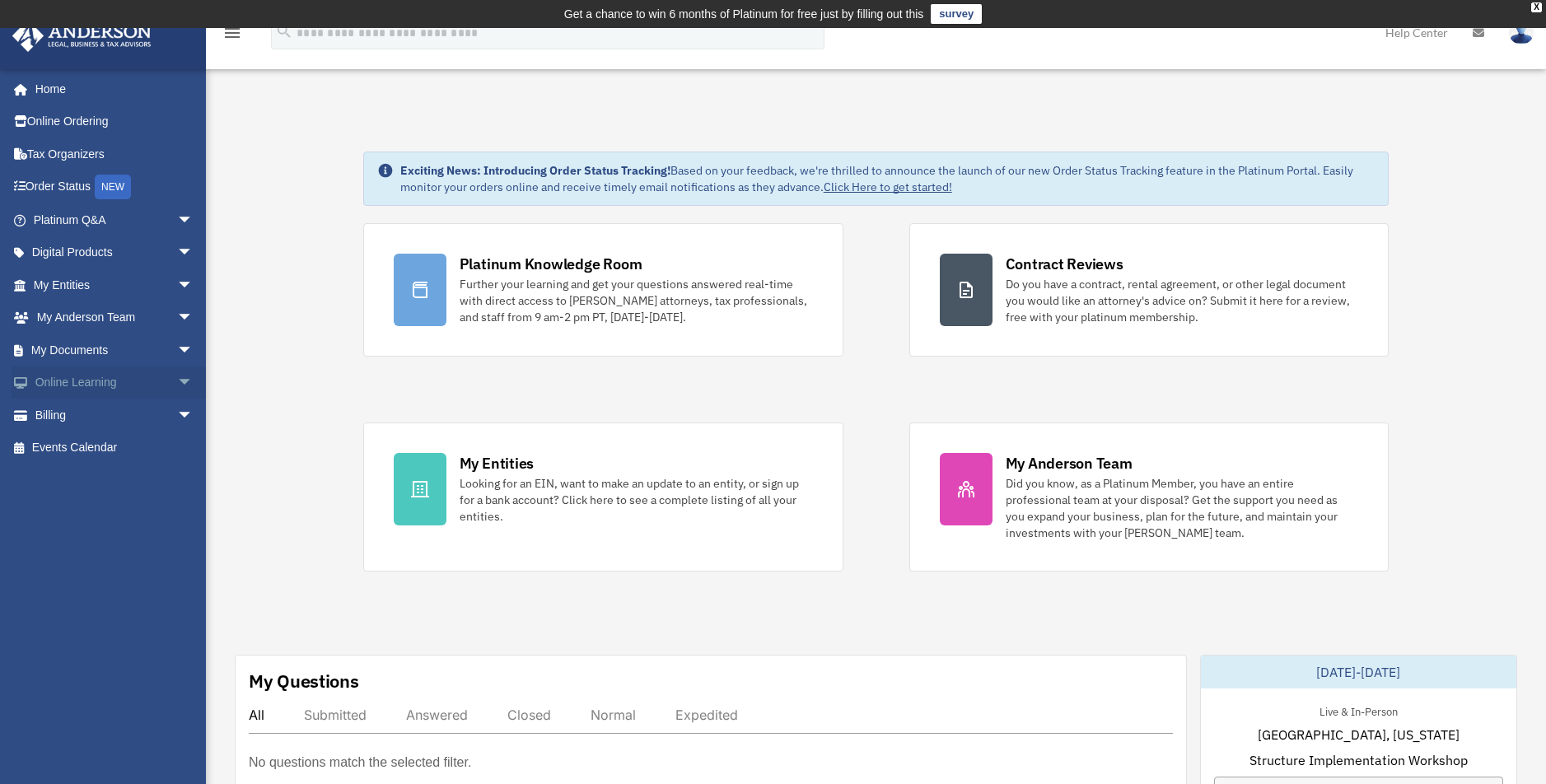
click at [99, 381] on link "Online Learning arrow_drop_down" at bounding box center [115, 382] width 207 height 33
click at [177, 382] on span "arrow_drop_down" at bounding box center [193, 383] width 33 height 34
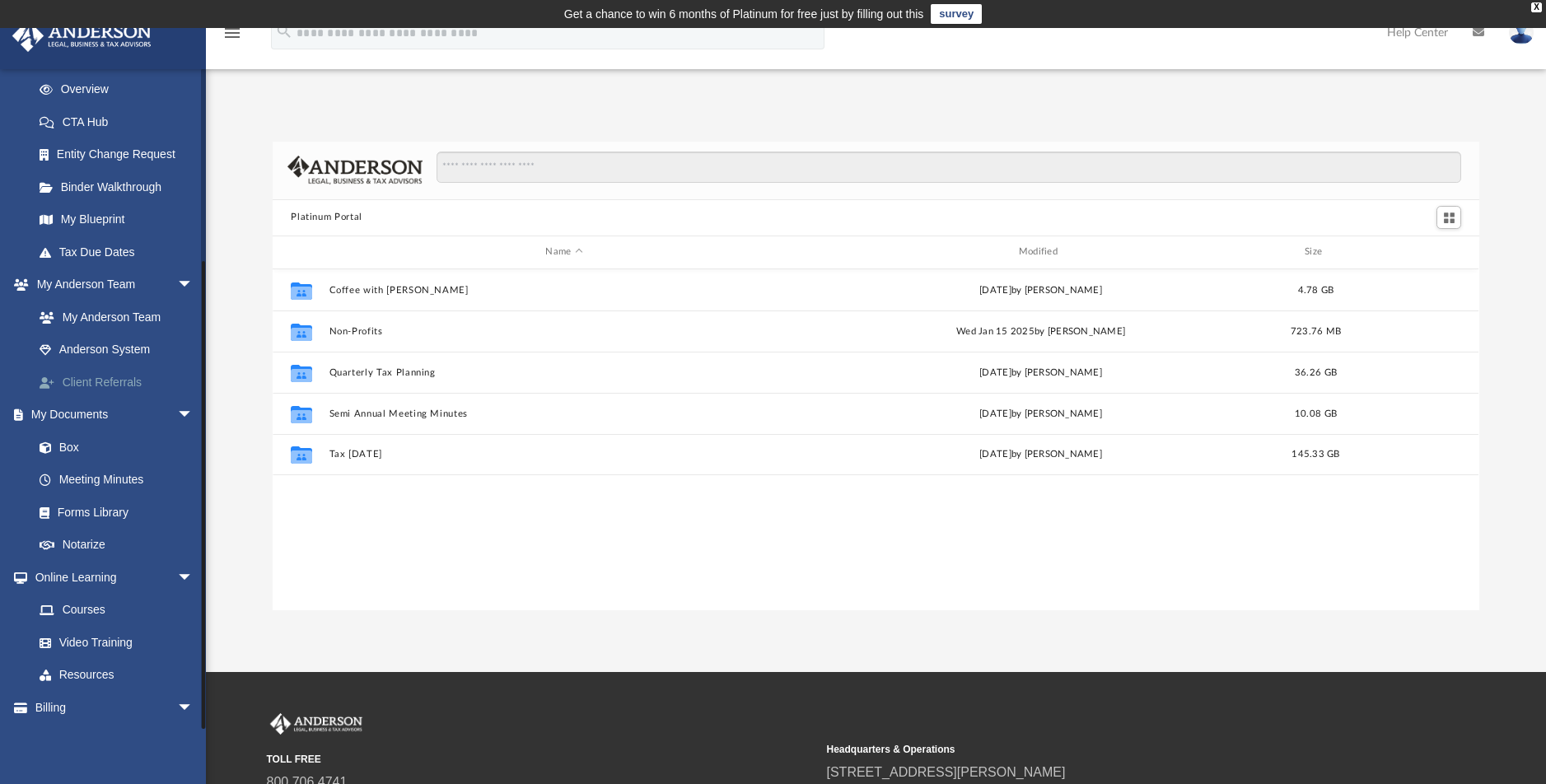
scroll to position [259, 0]
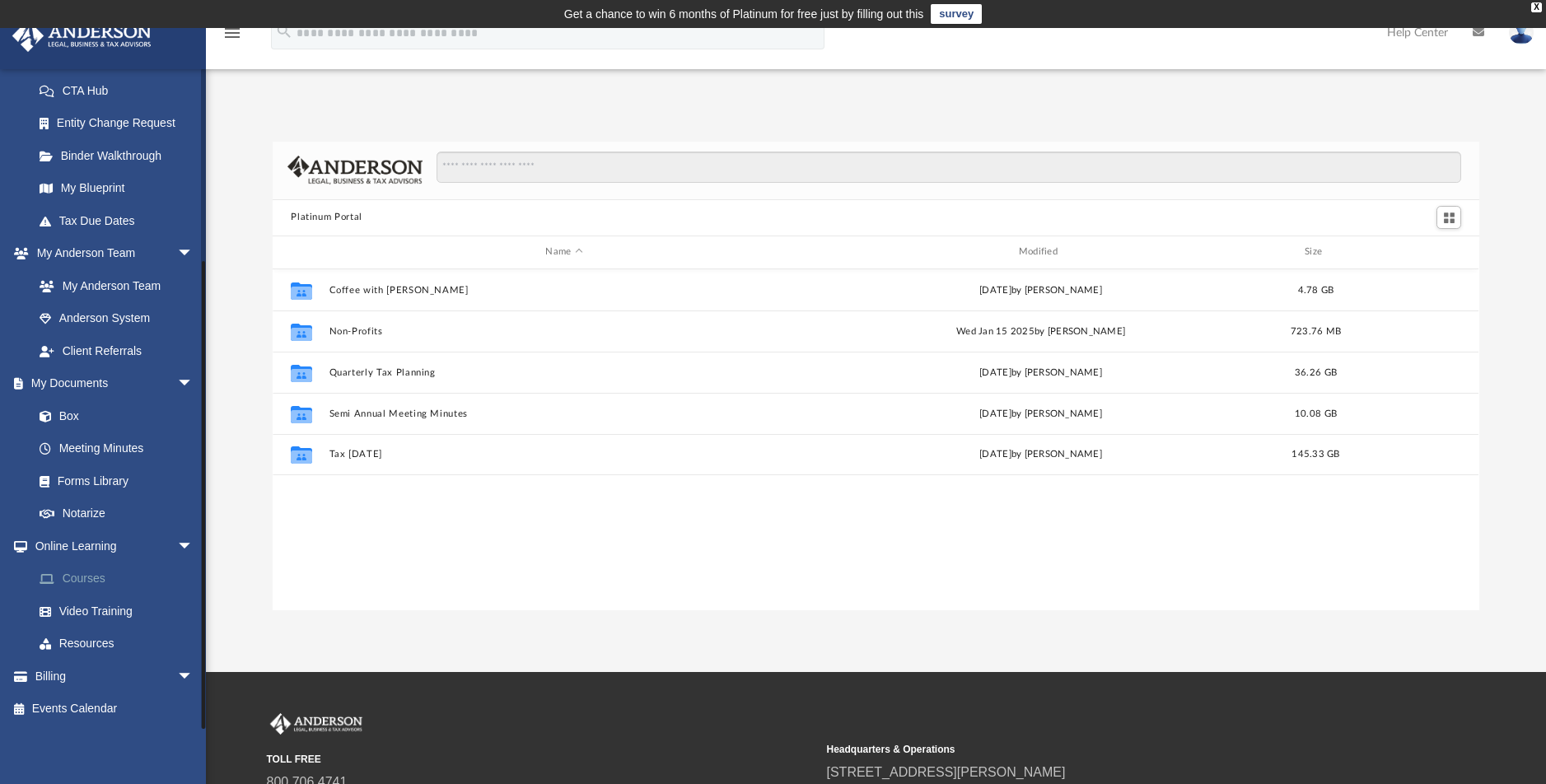
click at [94, 576] on link "Courses" at bounding box center [120, 578] width 195 height 33
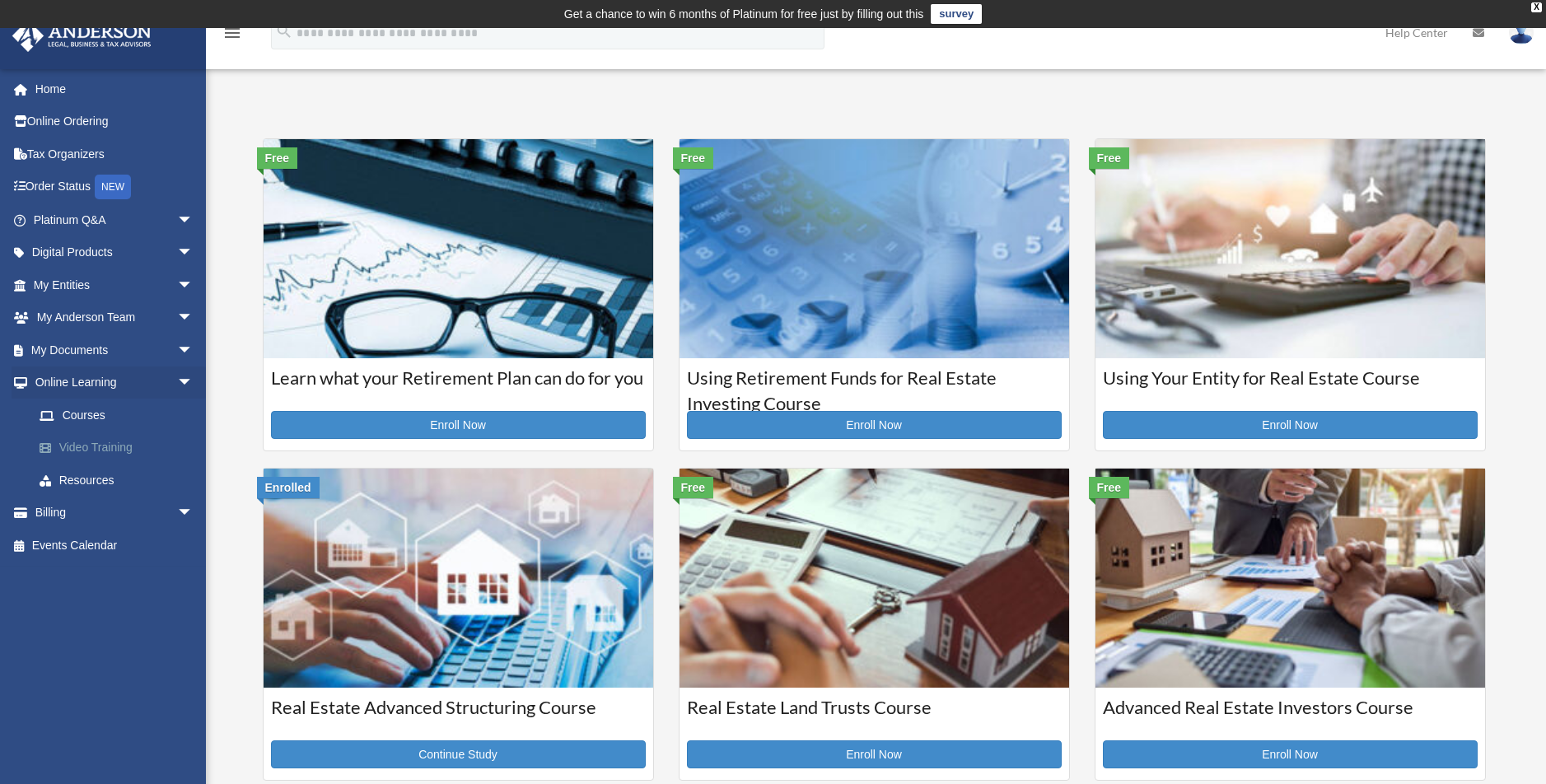
click at [106, 449] on link "Video Training" at bounding box center [120, 447] width 195 height 33
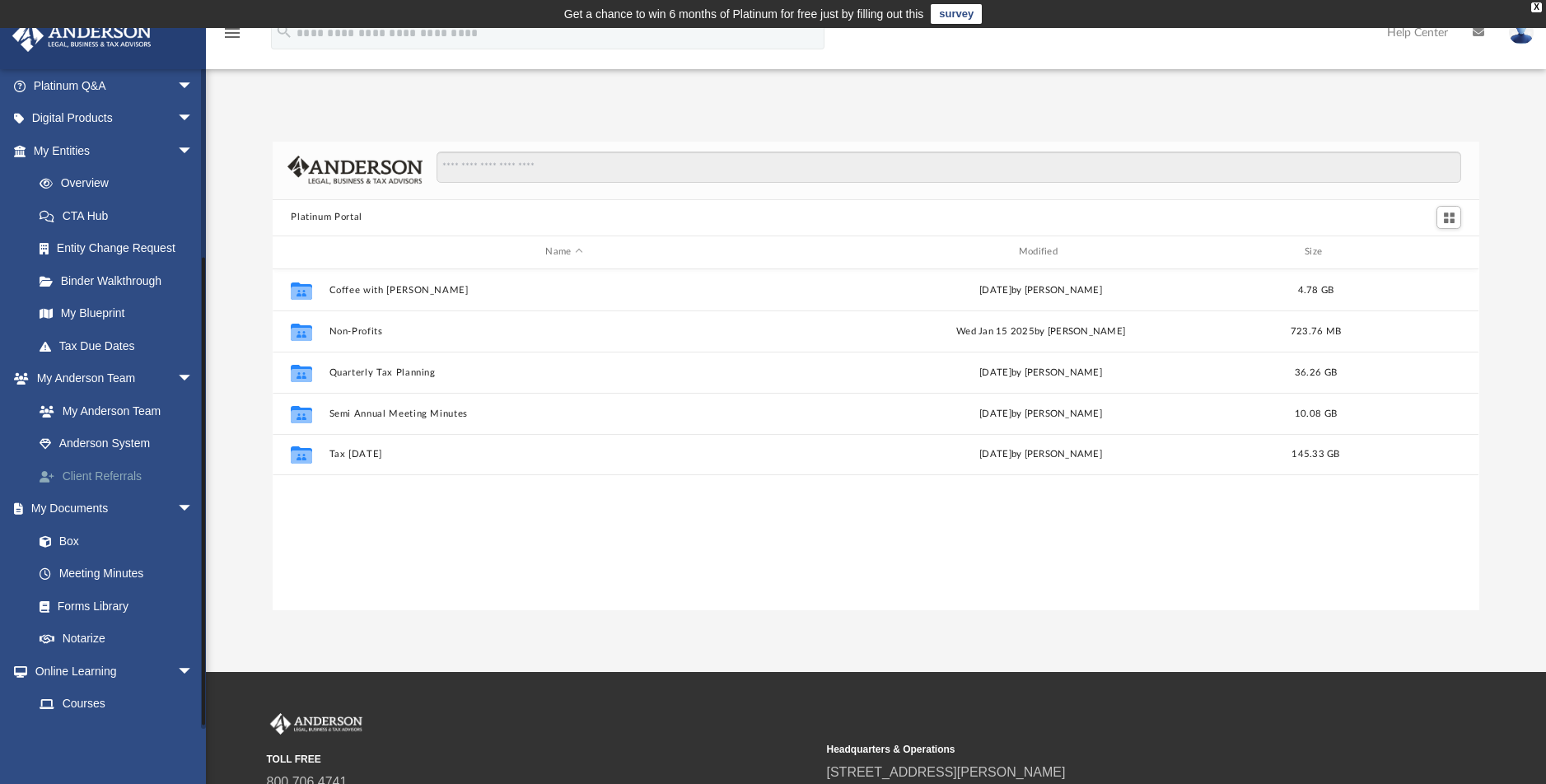
scroll to position [259, 0]
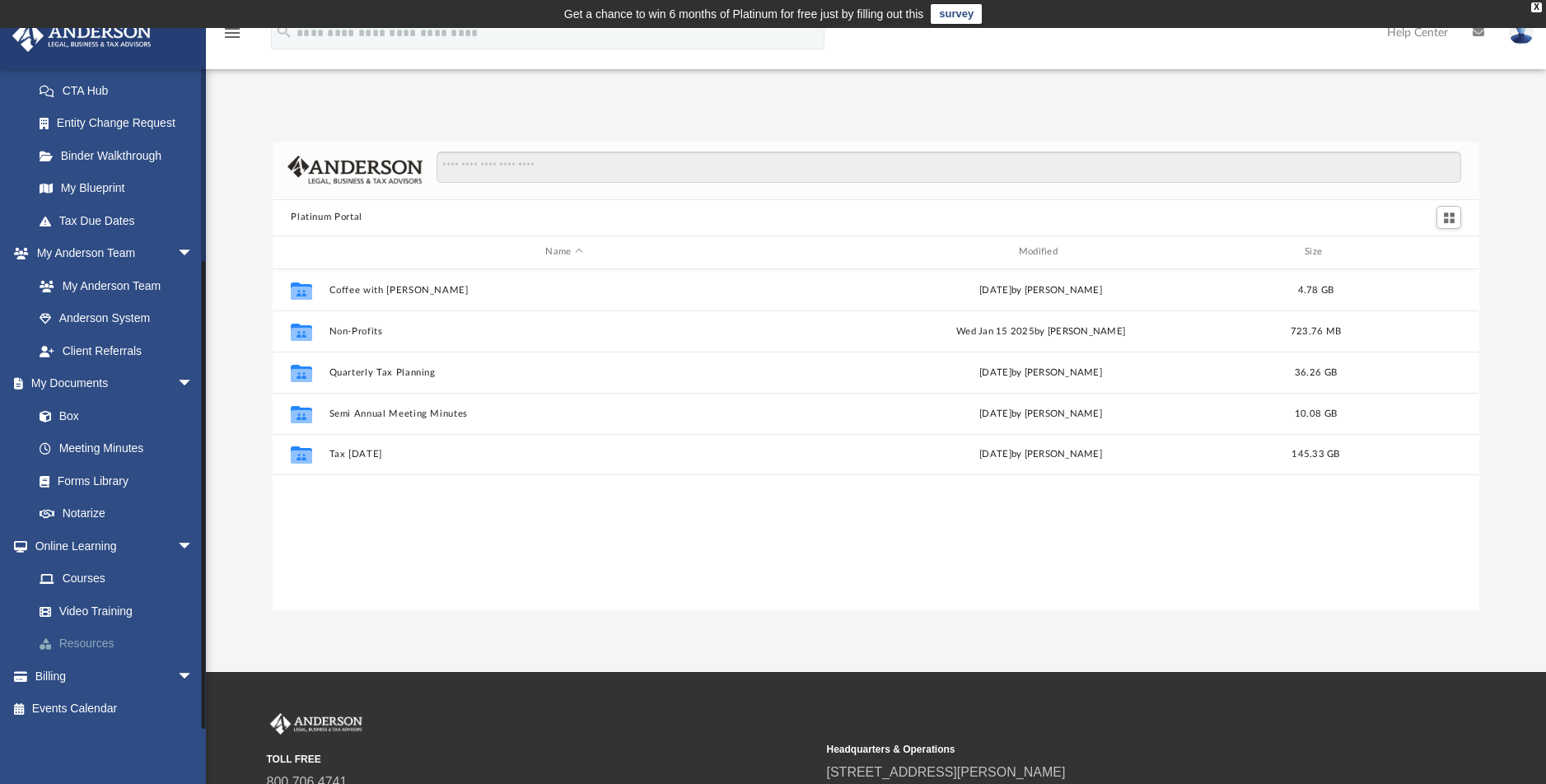
click at [107, 643] on link "Resources" at bounding box center [120, 643] width 195 height 33
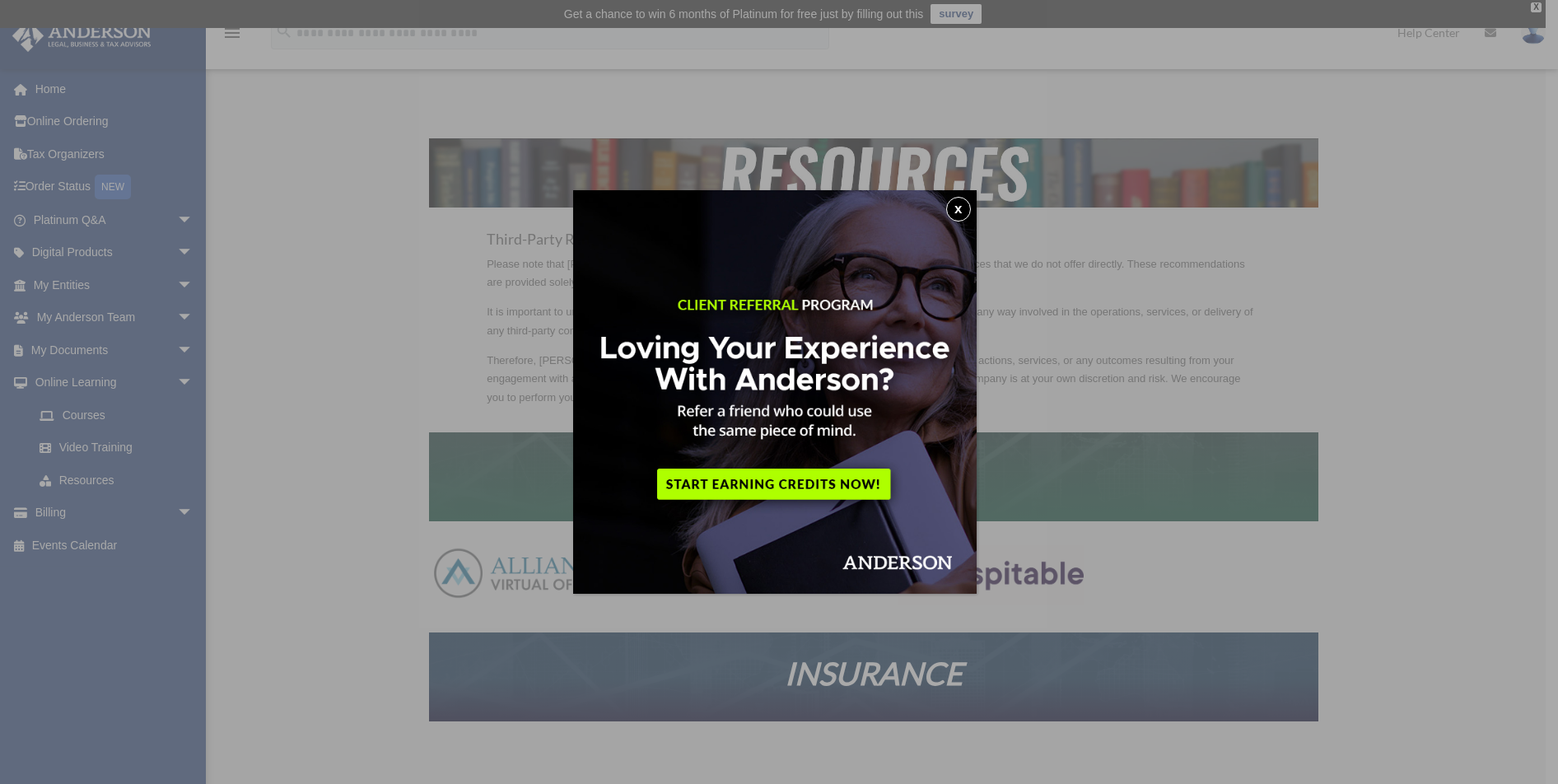
click at [960, 207] on button "x" at bounding box center [958, 208] width 24 height 24
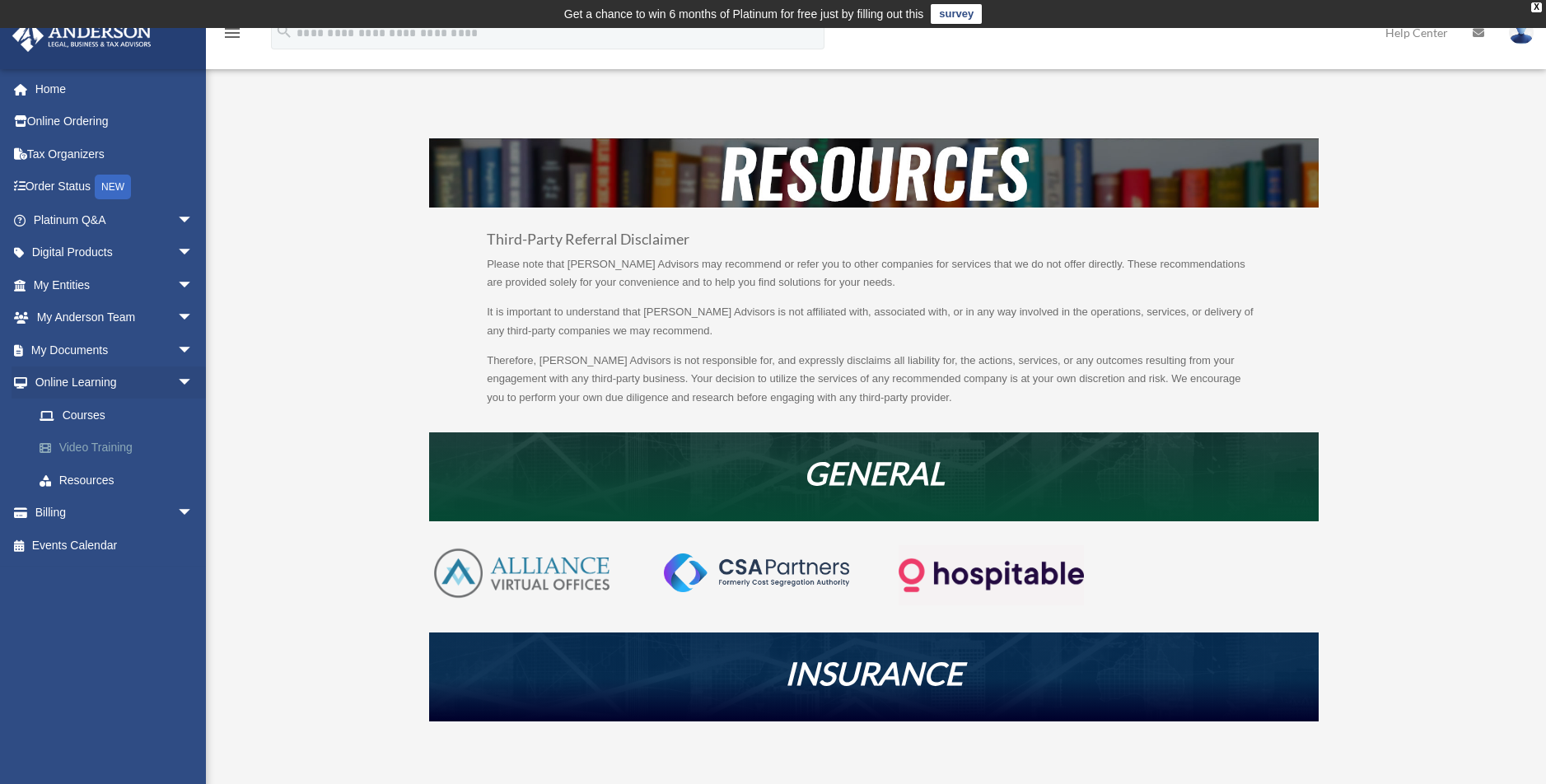
click at [122, 457] on link "Video Training" at bounding box center [120, 447] width 195 height 33
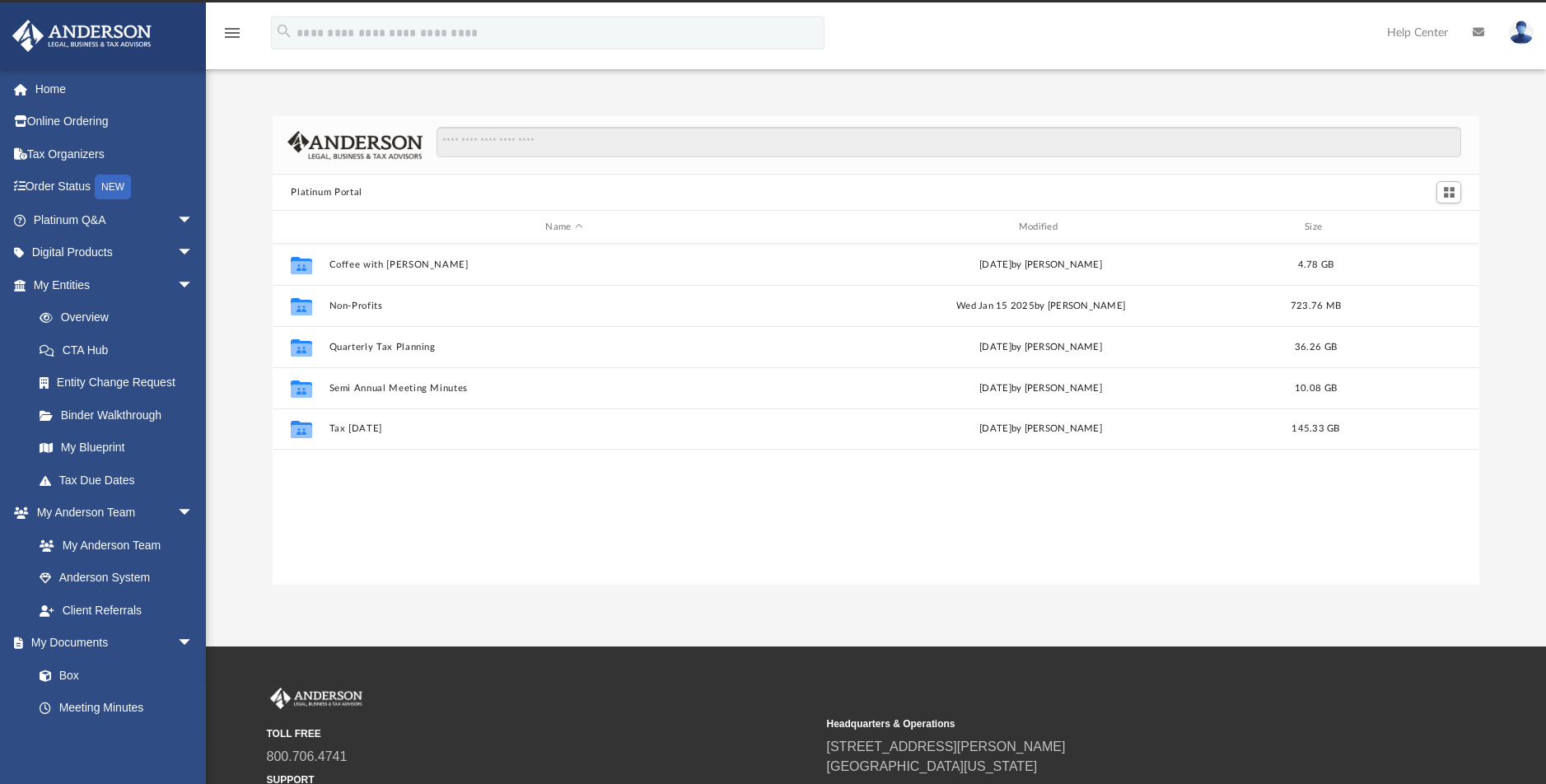
scroll to position [362, 1194]
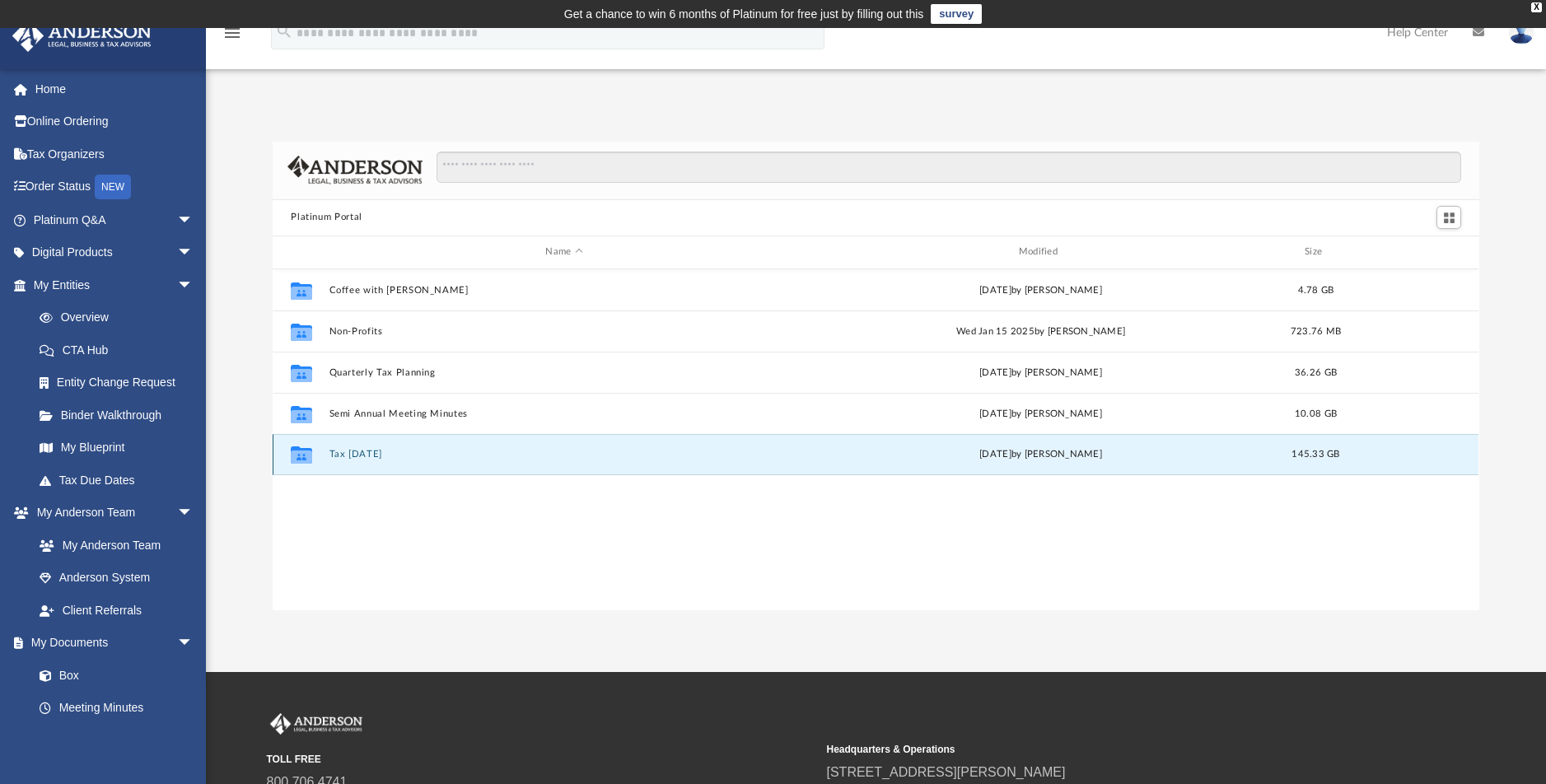
click at [371, 454] on button "Tax [DATE]" at bounding box center [564, 454] width 469 height 11
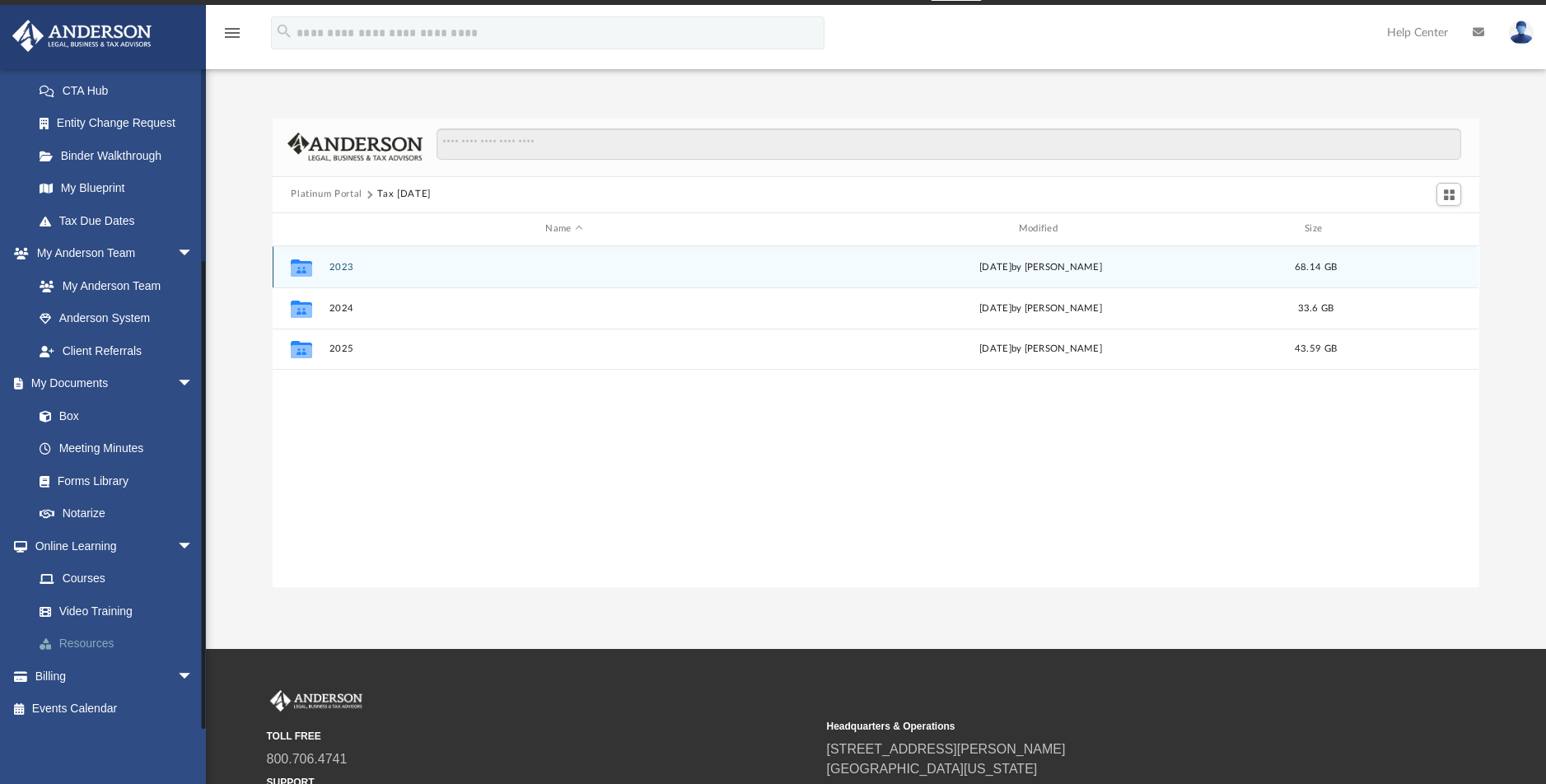
scroll to position [24, 0]
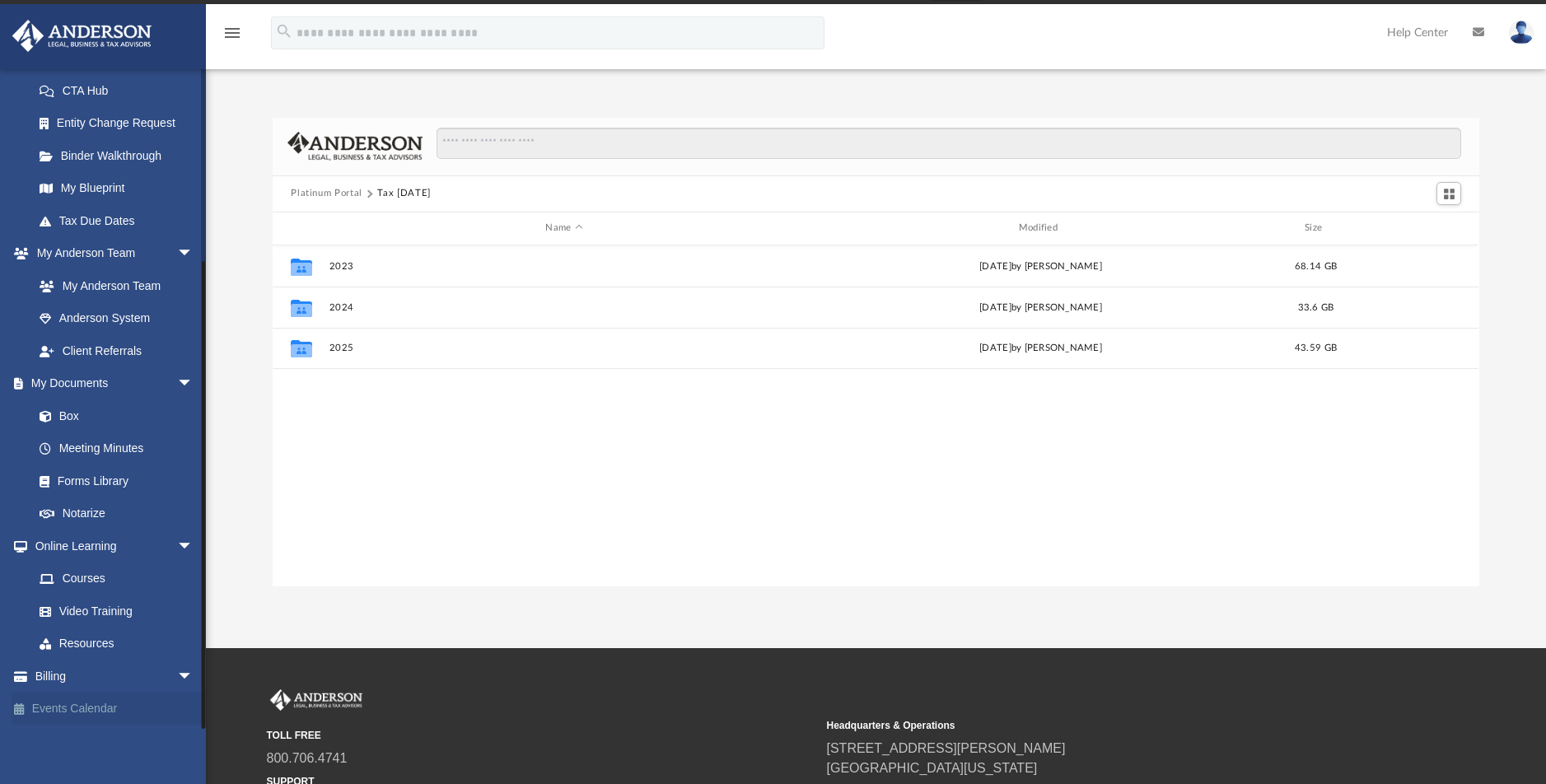
click at [110, 709] on link "Events Calendar" at bounding box center [115, 708] width 207 height 33
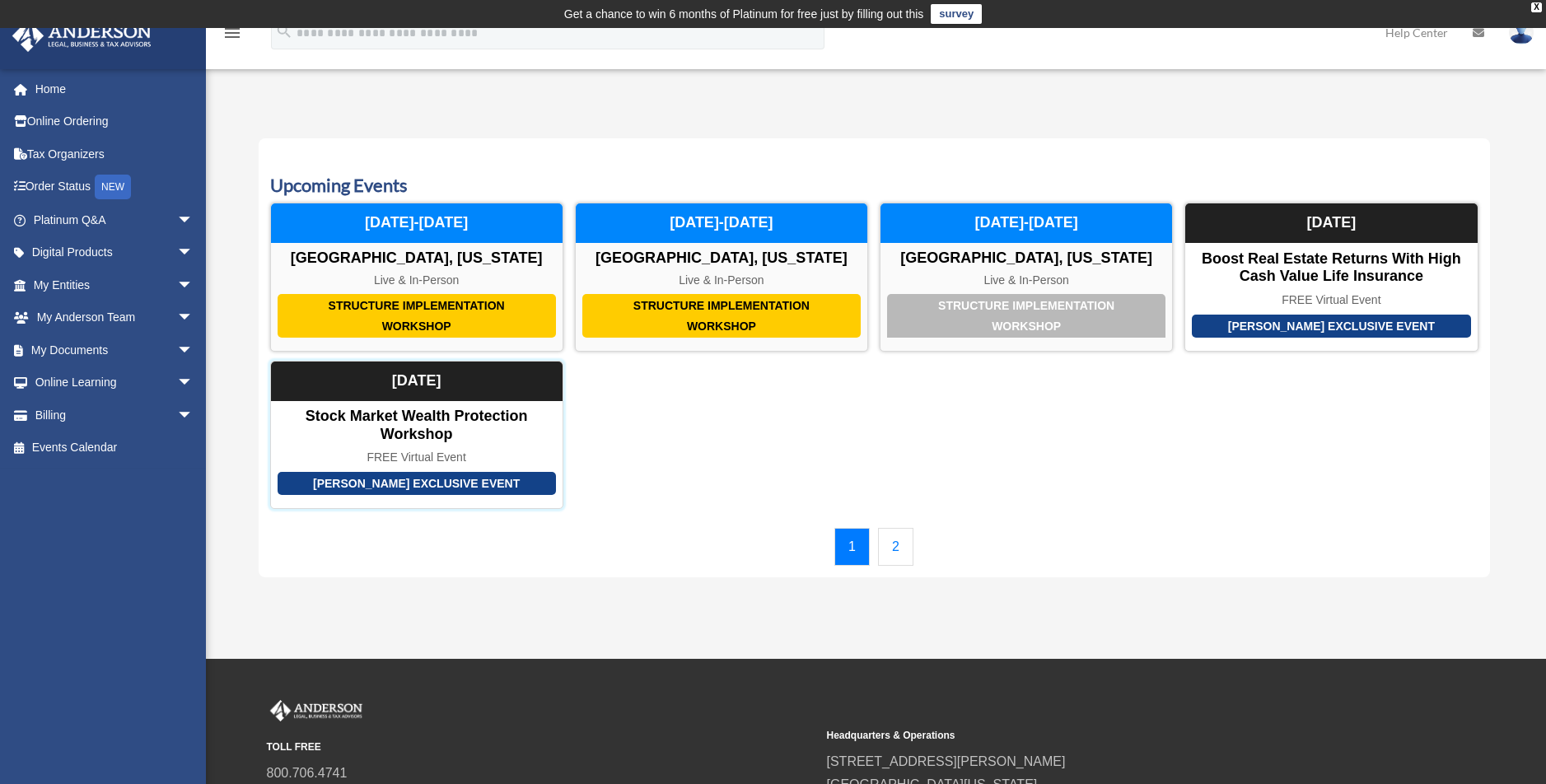
click at [420, 480] on div "Anderson Exclusive Event" at bounding box center [417, 484] width 279 height 24
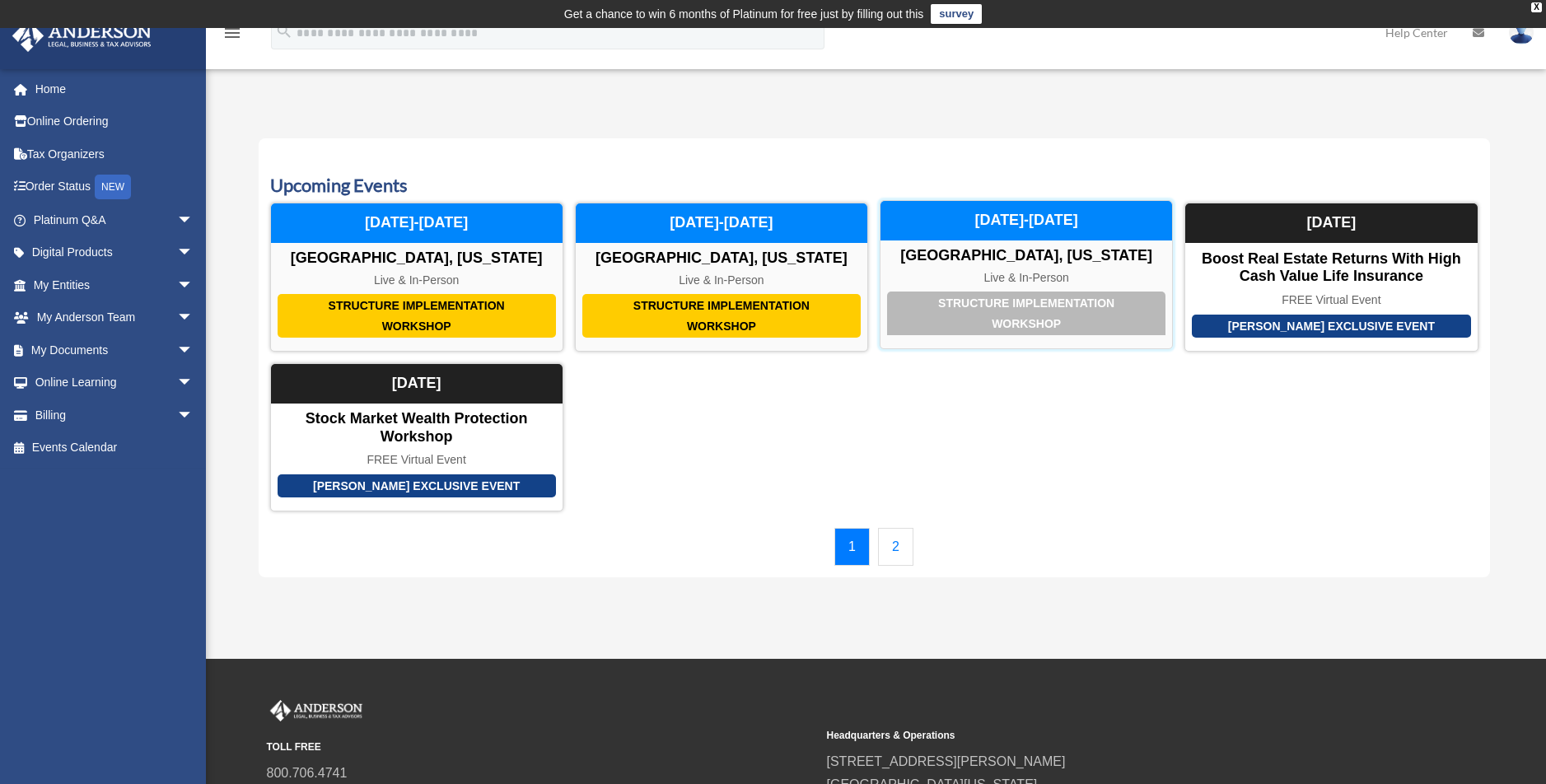
click at [978, 316] on div "Structure Implementation Workshop" at bounding box center [1027, 313] width 279 height 44
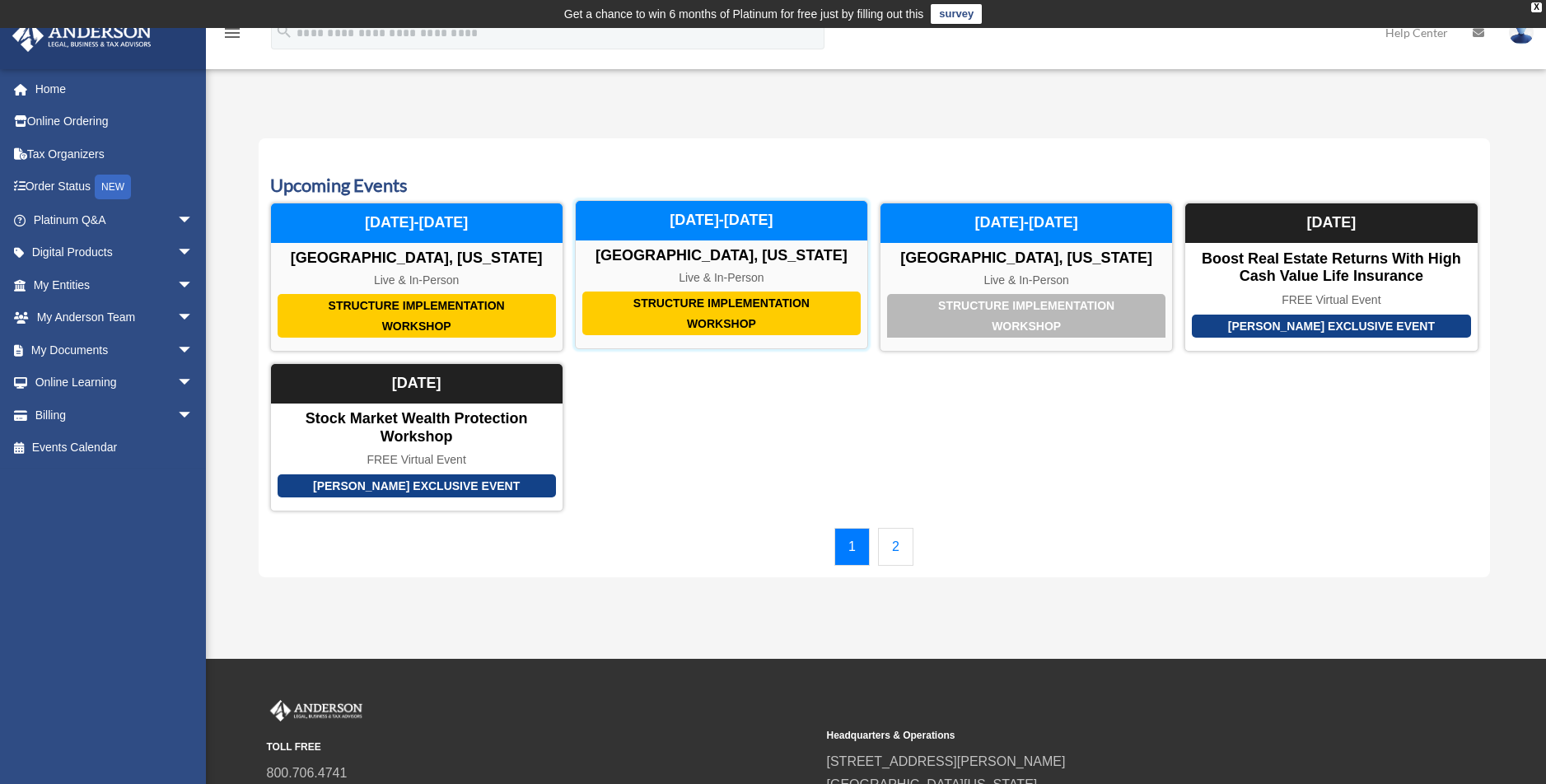
click at [654, 316] on div "Structure Implementation Workshop" at bounding box center [722, 313] width 279 height 44
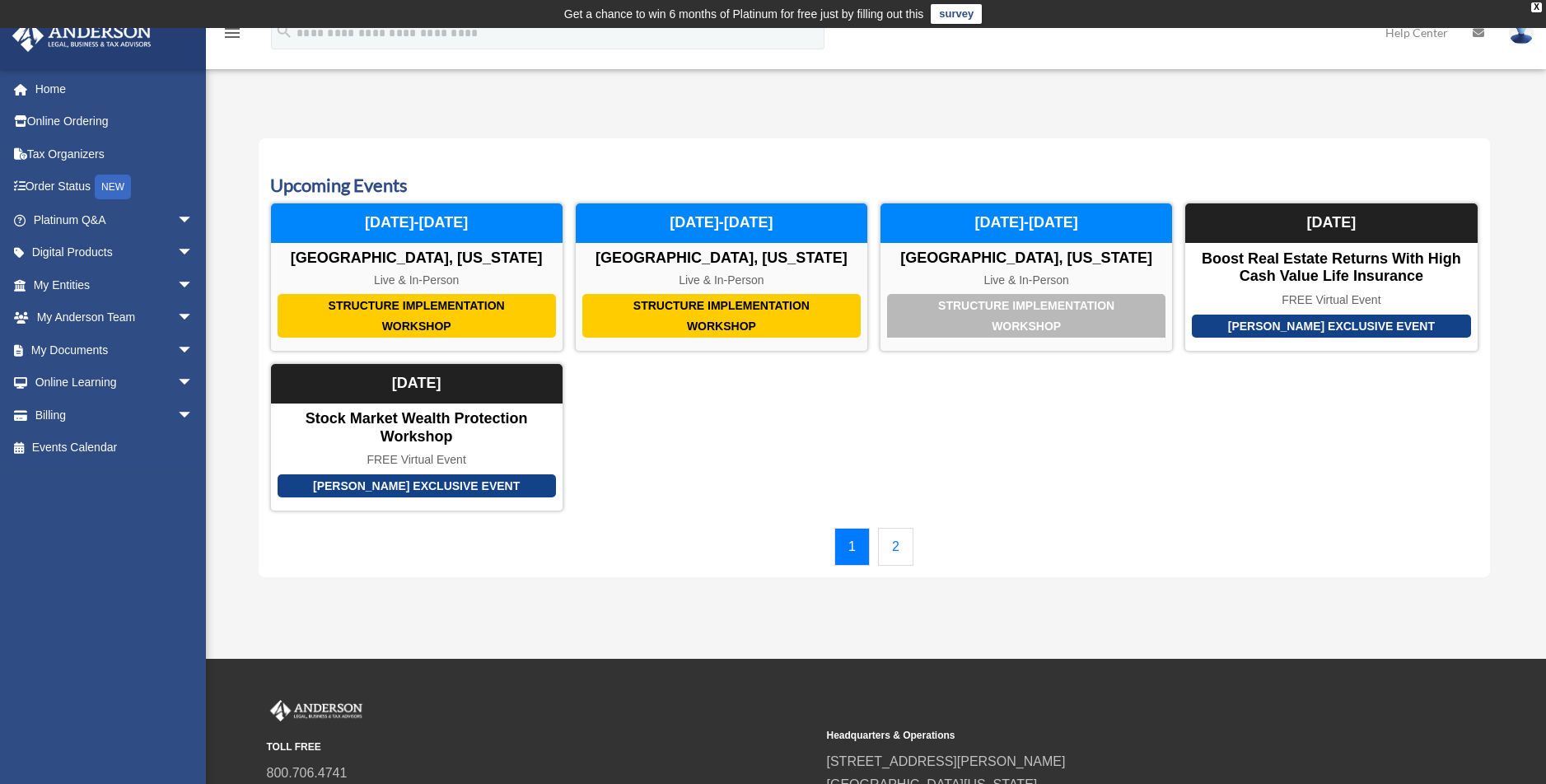
click at [896, 543] on link "2" at bounding box center [896, 546] width 35 height 38
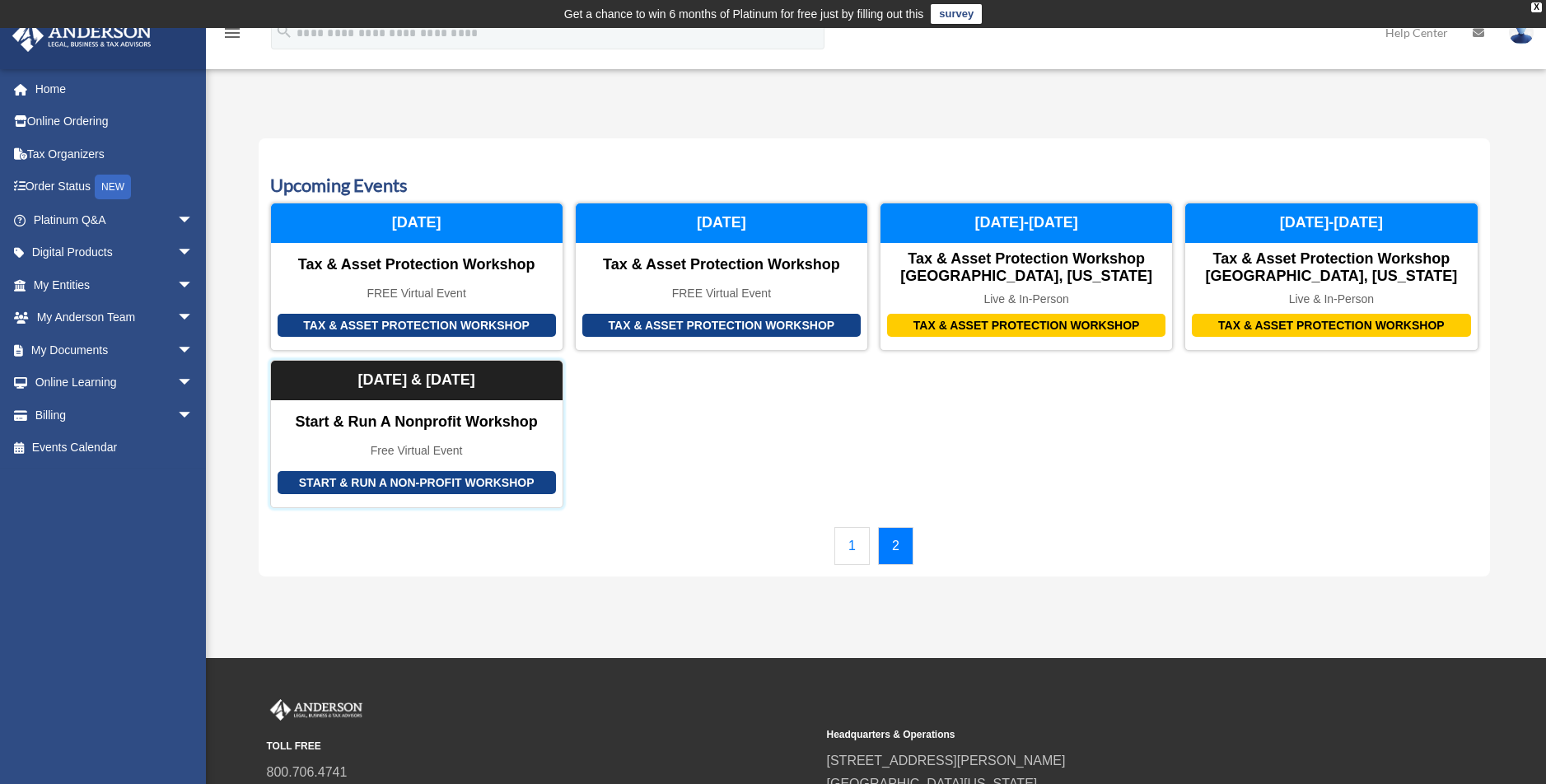
click at [421, 476] on div "Start & Run a Non-Profit Workshop" at bounding box center [417, 483] width 279 height 24
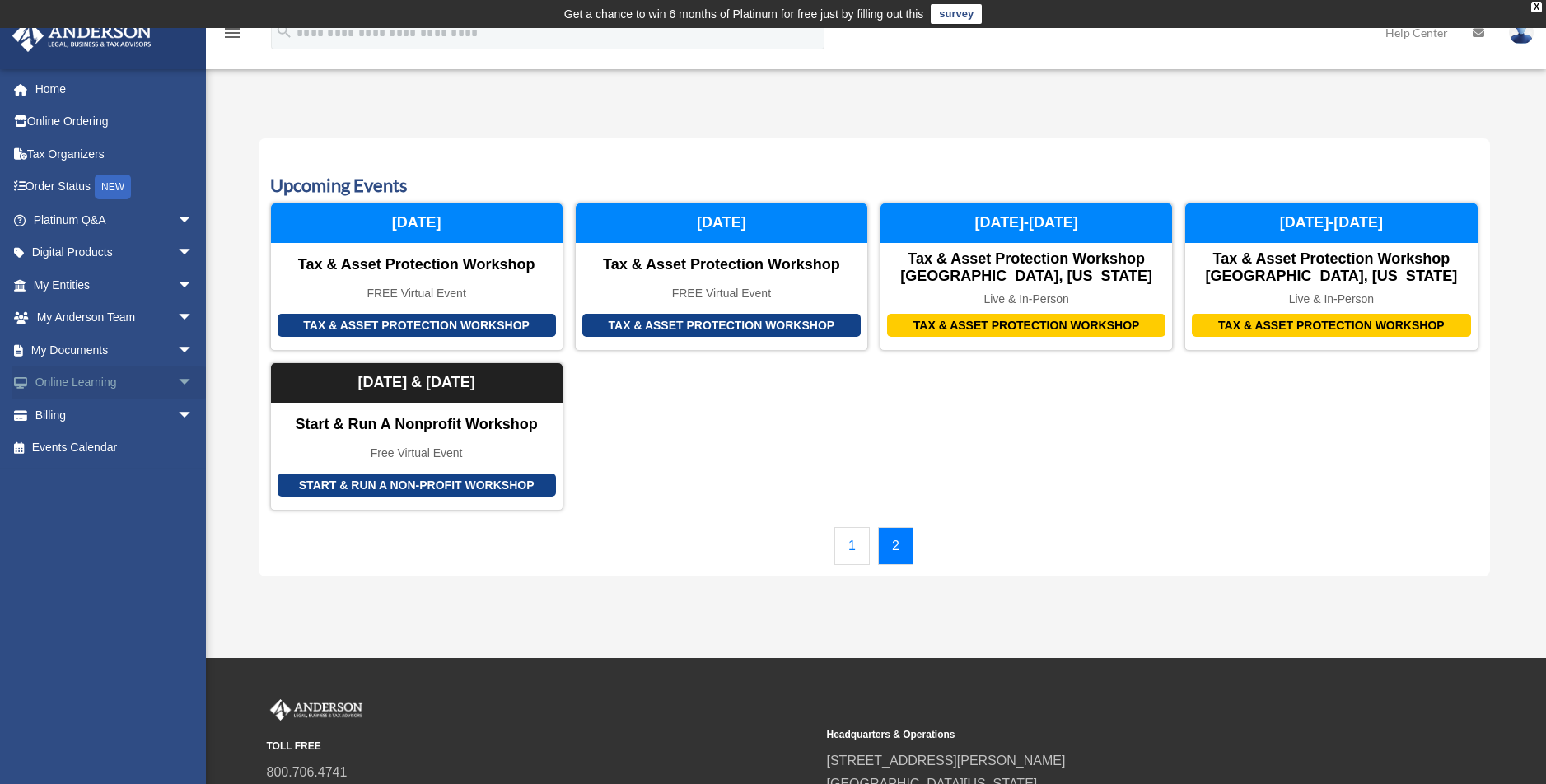
click at [177, 382] on span "arrow_drop_down" at bounding box center [193, 383] width 33 height 34
click at [84, 416] on link "Courses" at bounding box center [120, 414] width 195 height 33
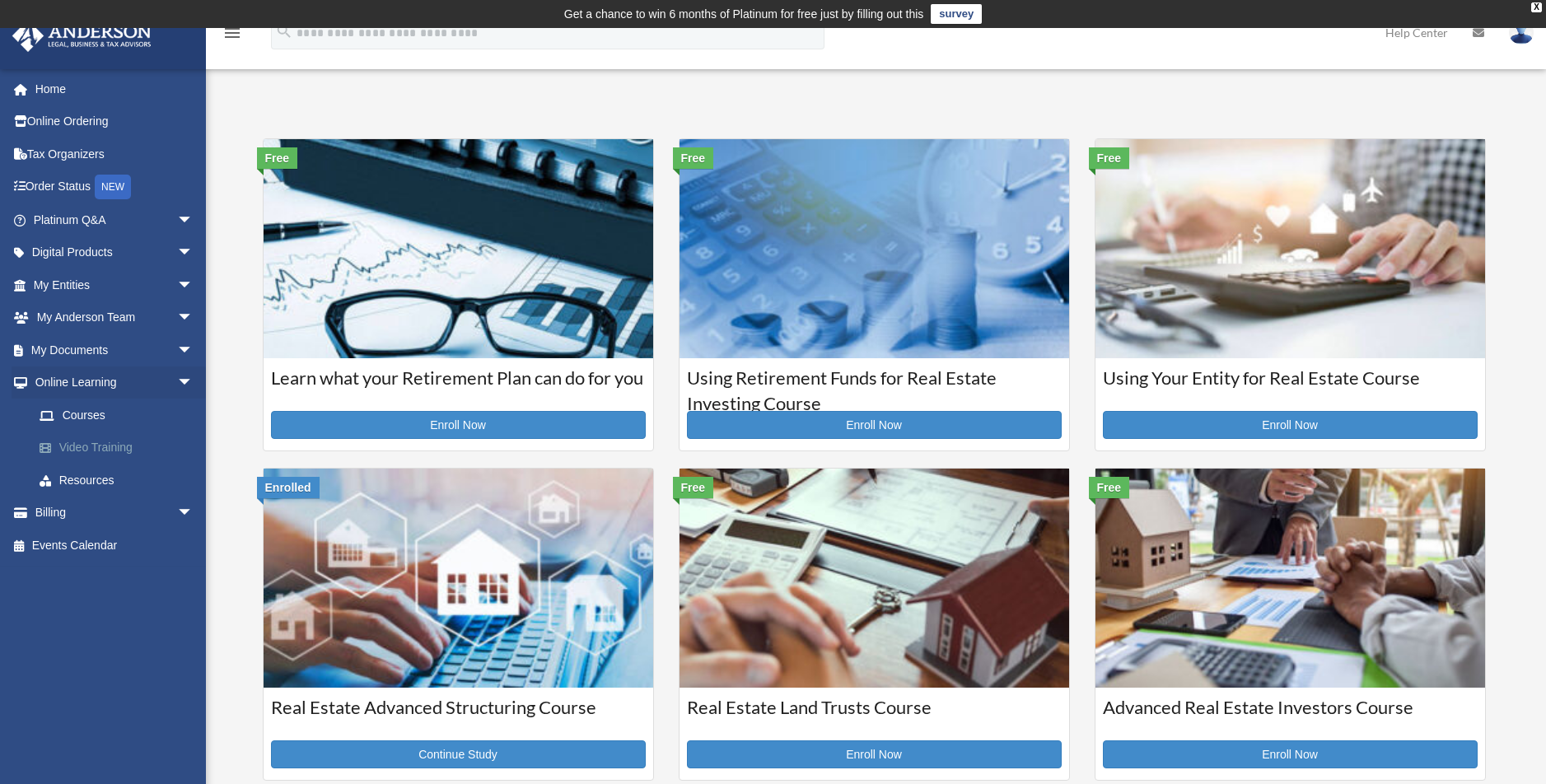
click at [114, 444] on link "Video Training" at bounding box center [120, 447] width 195 height 33
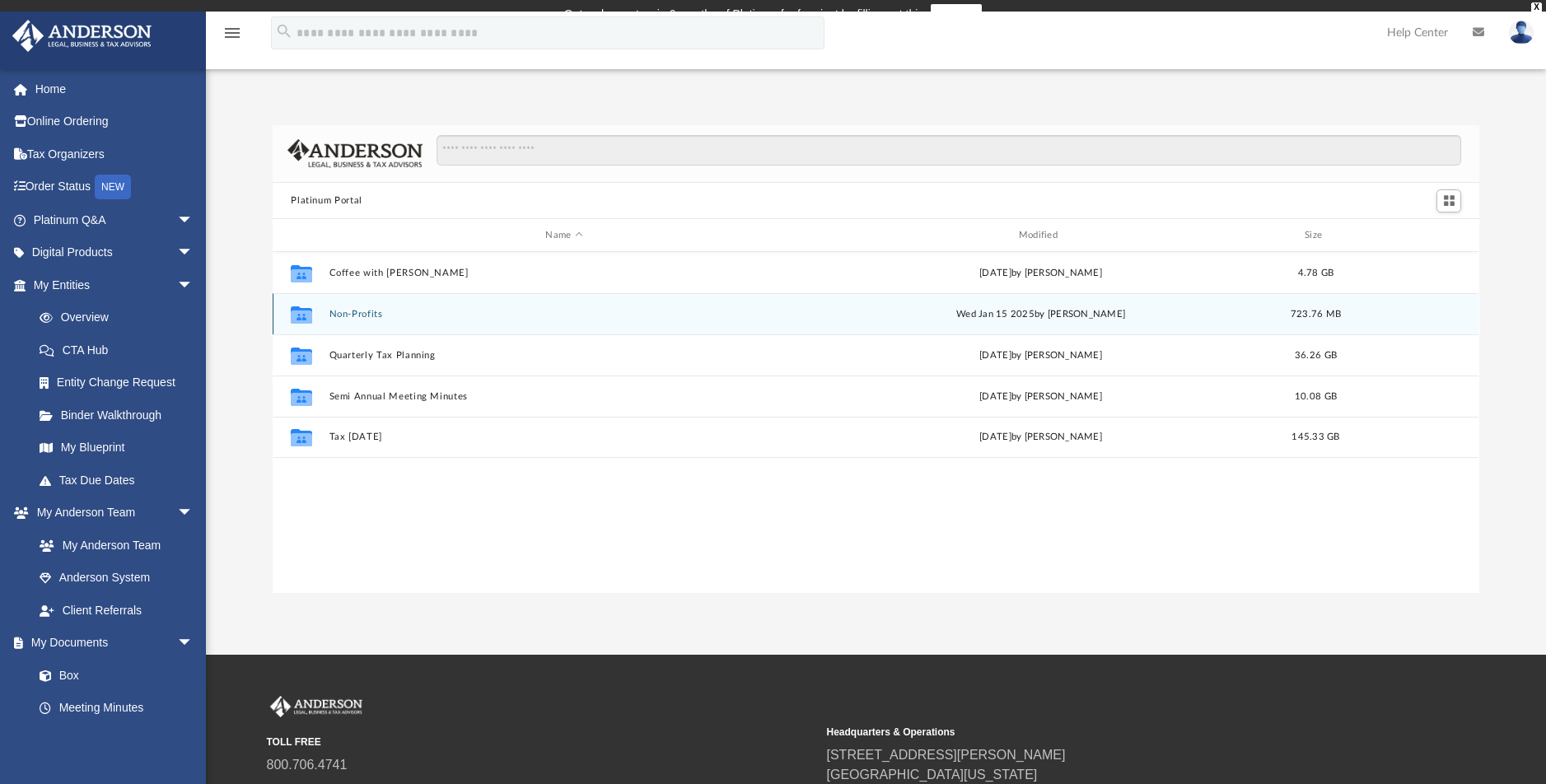
scroll to position [362, 1194]
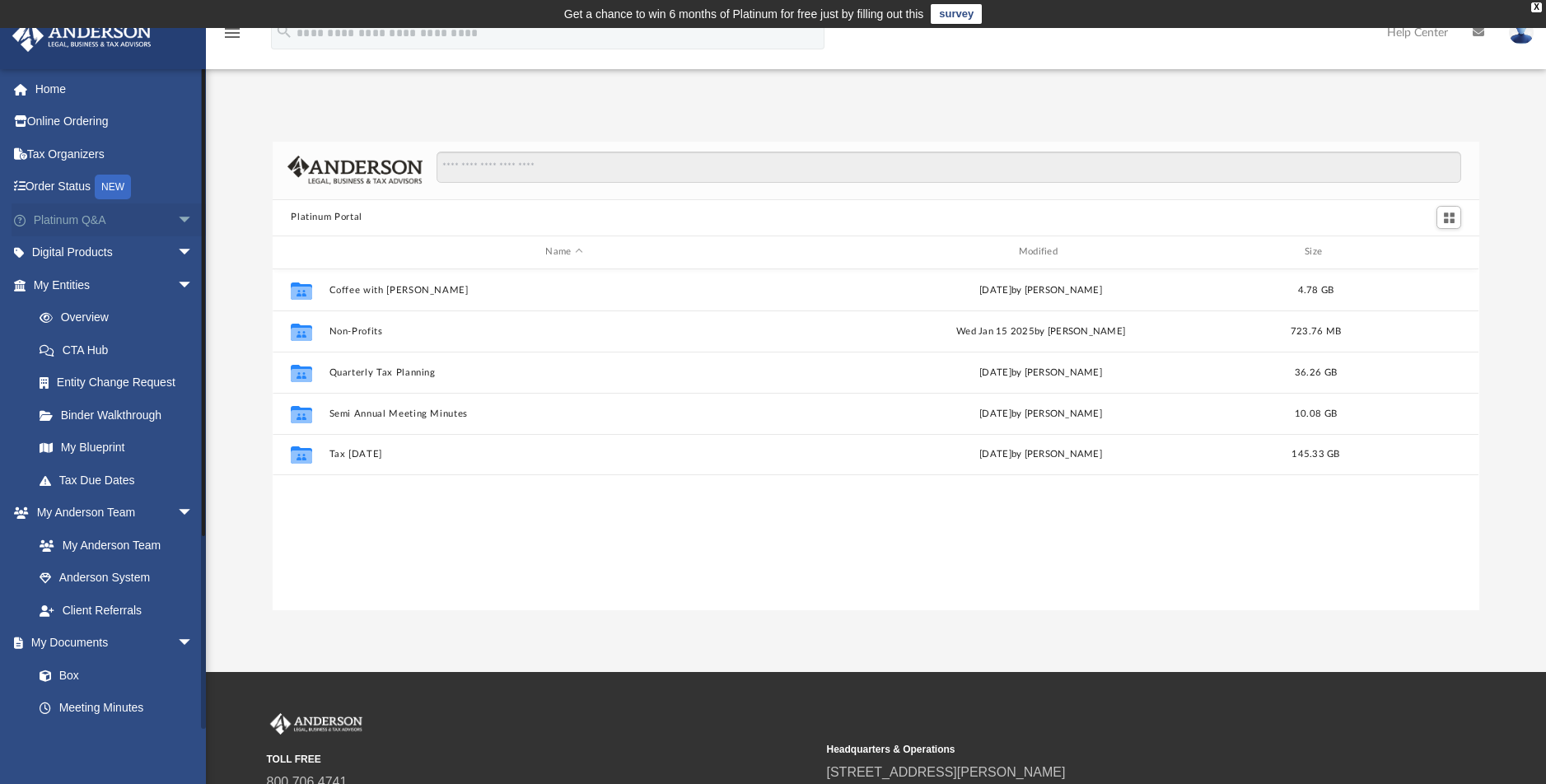
click at [88, 221] on link "Platinum Q&A arrow_drop_down" at bounding box center [115, 219] width 207 height 33
click at [177, 221] on span "arrow_drop_down" at bounding box center [193, 220] width 33 height 34
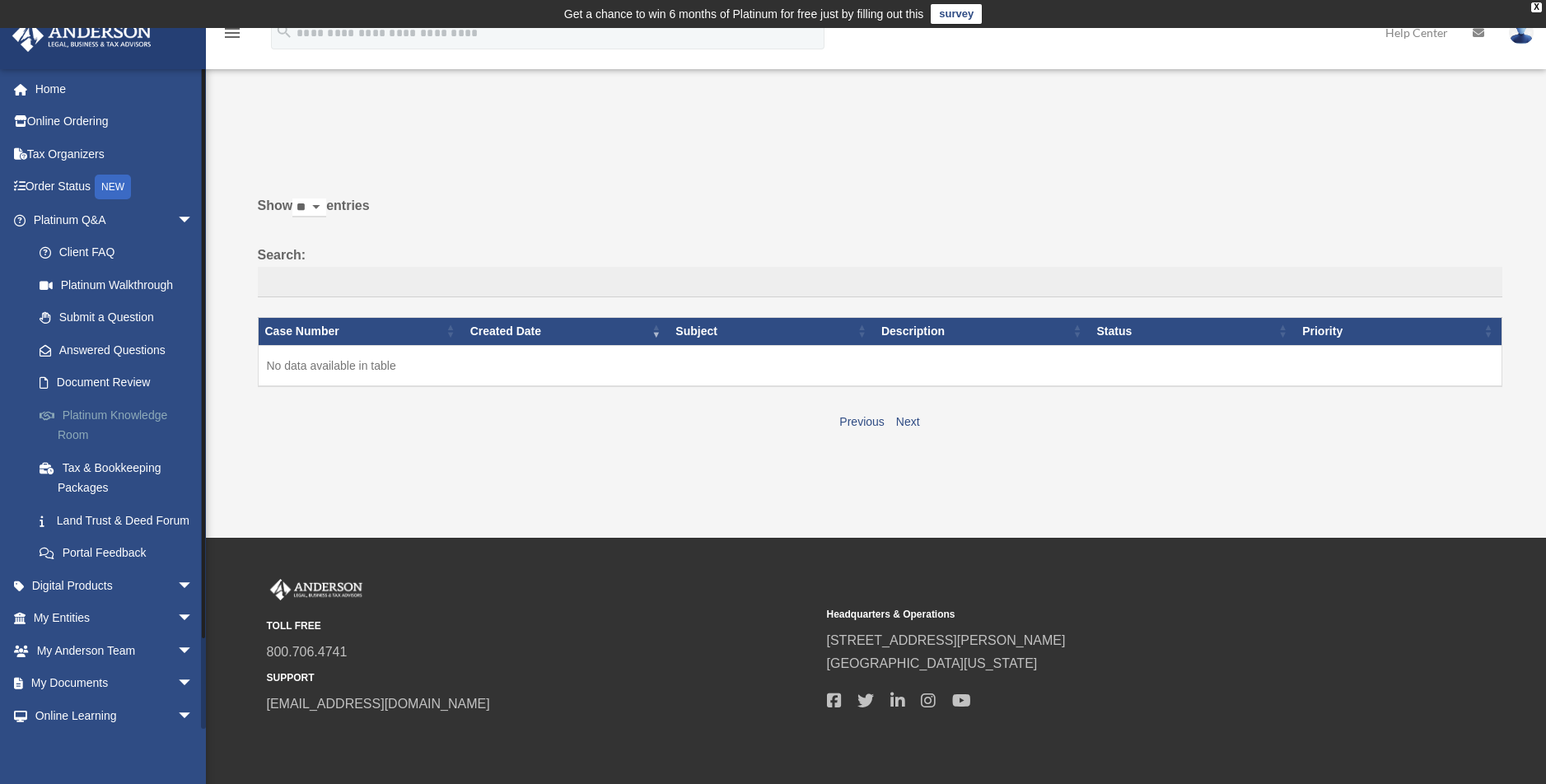
click at [134, 417] on link "Platinum Knowledge Room" at bounding box center [120, 424] width 195 height 52
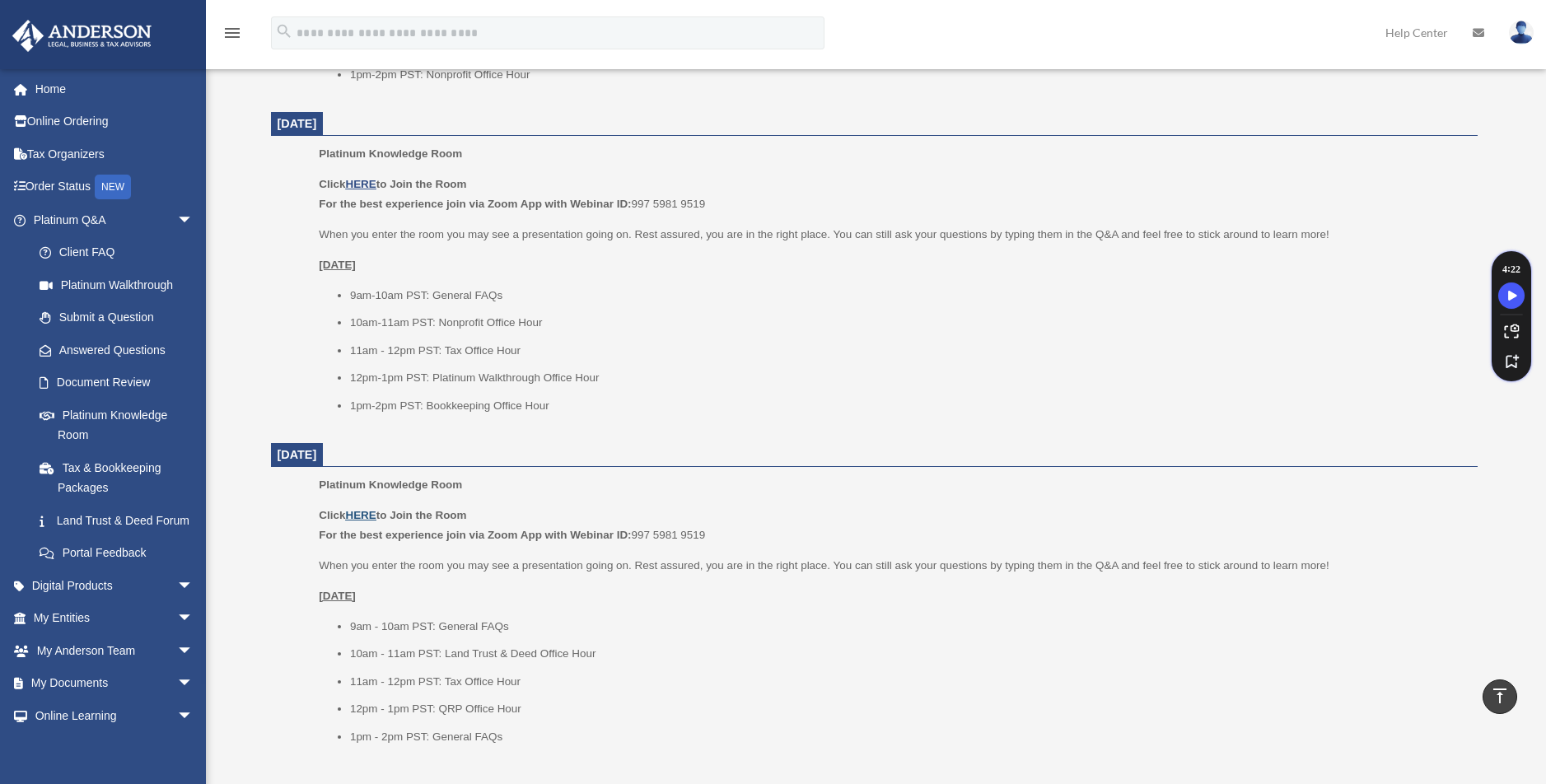
scroll to position [1646, 0]
click at [364, 516] on u "HERE" at bounding box center [361, 516] width 30 height 13
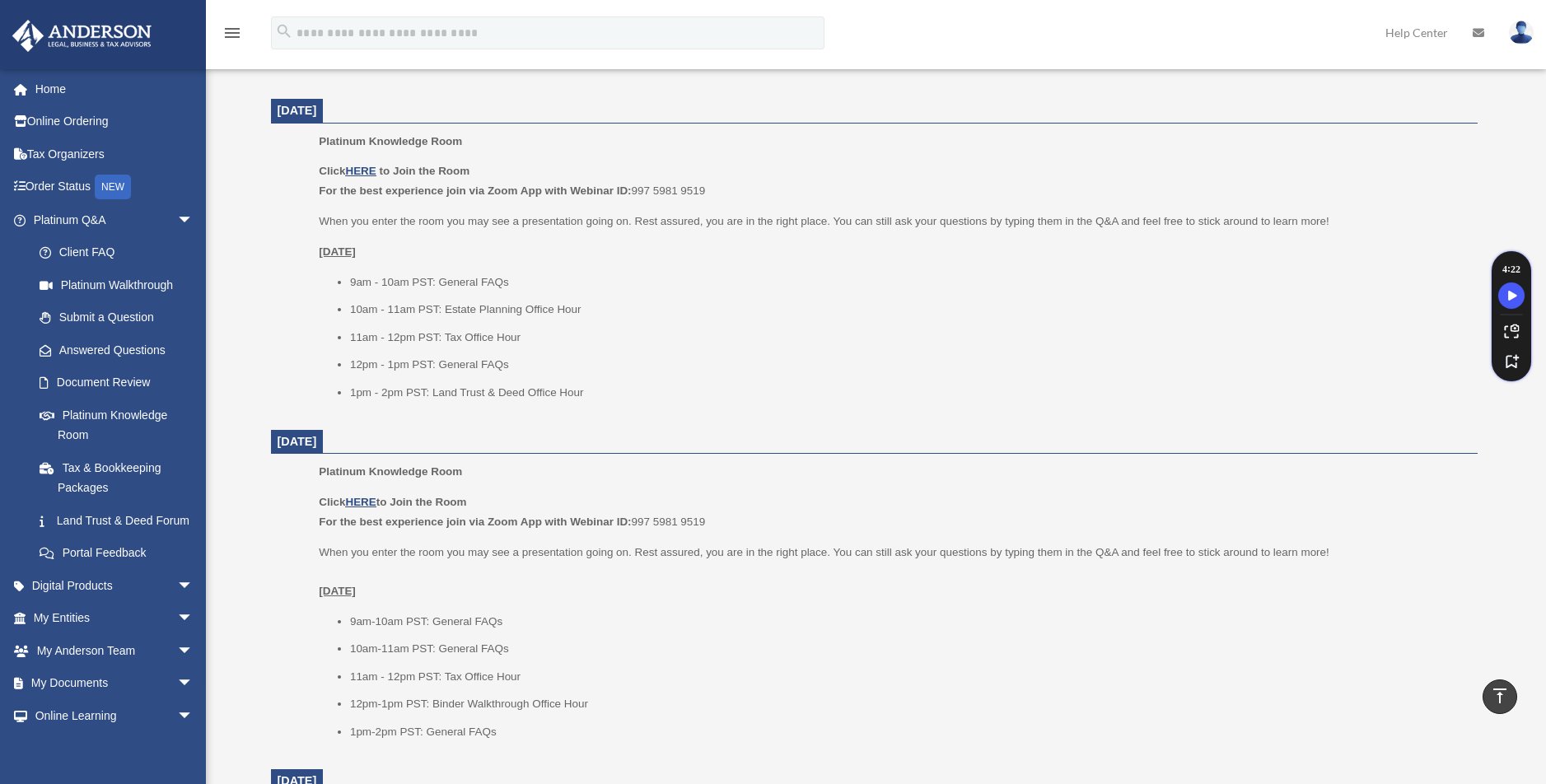
scroll to position [658, 0]
click at [368, 499] on u "HERE" at bounding box center [361, 502] width 30 height 13
click at [360, 168] on u "HERE" at bounding box center [361, 171] width 30 height 13
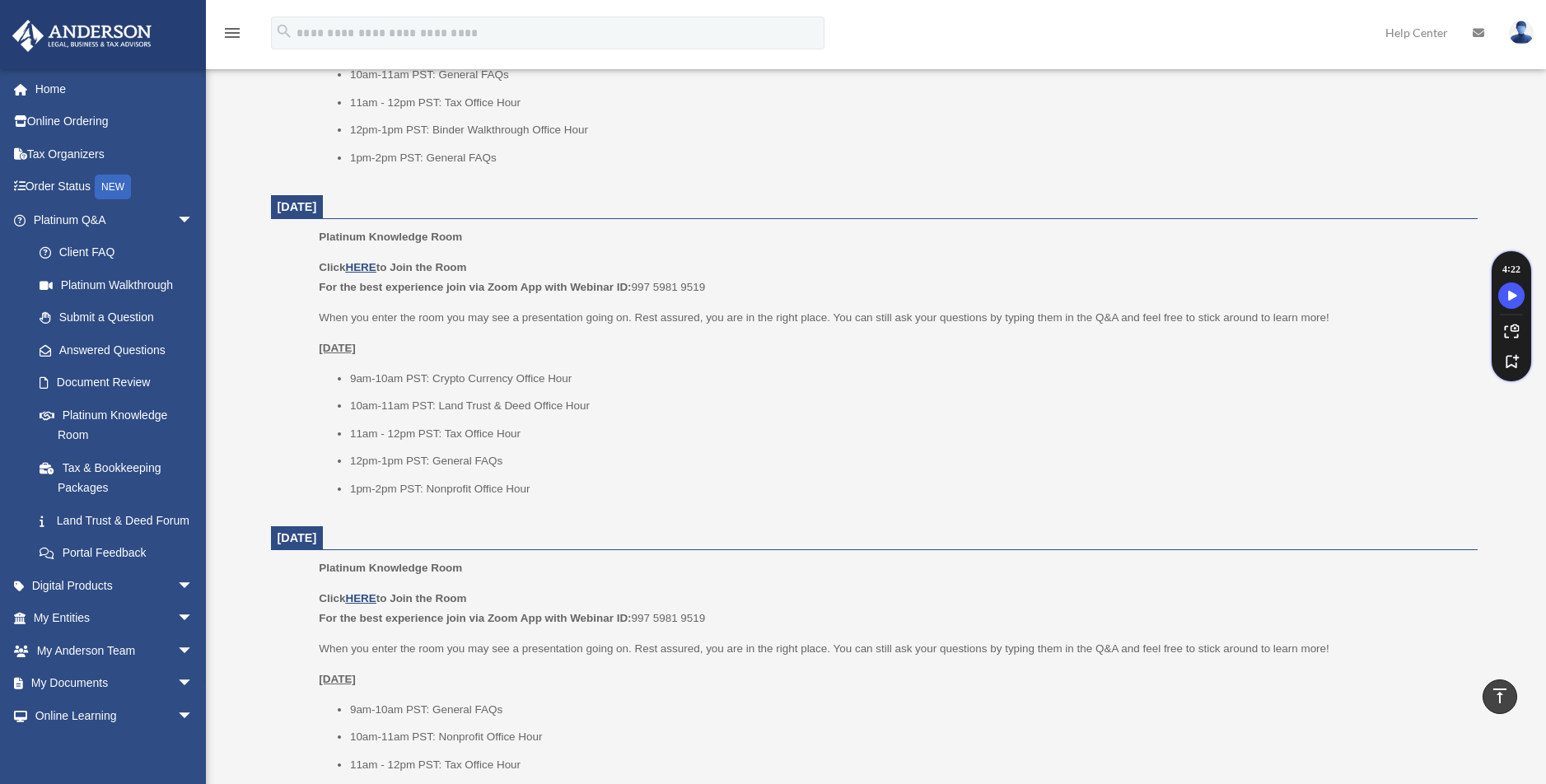
scroll to position [1234, 0]
click at [366, 266] on u "HERE" at bounding box center [361, 266] width 30 height 13
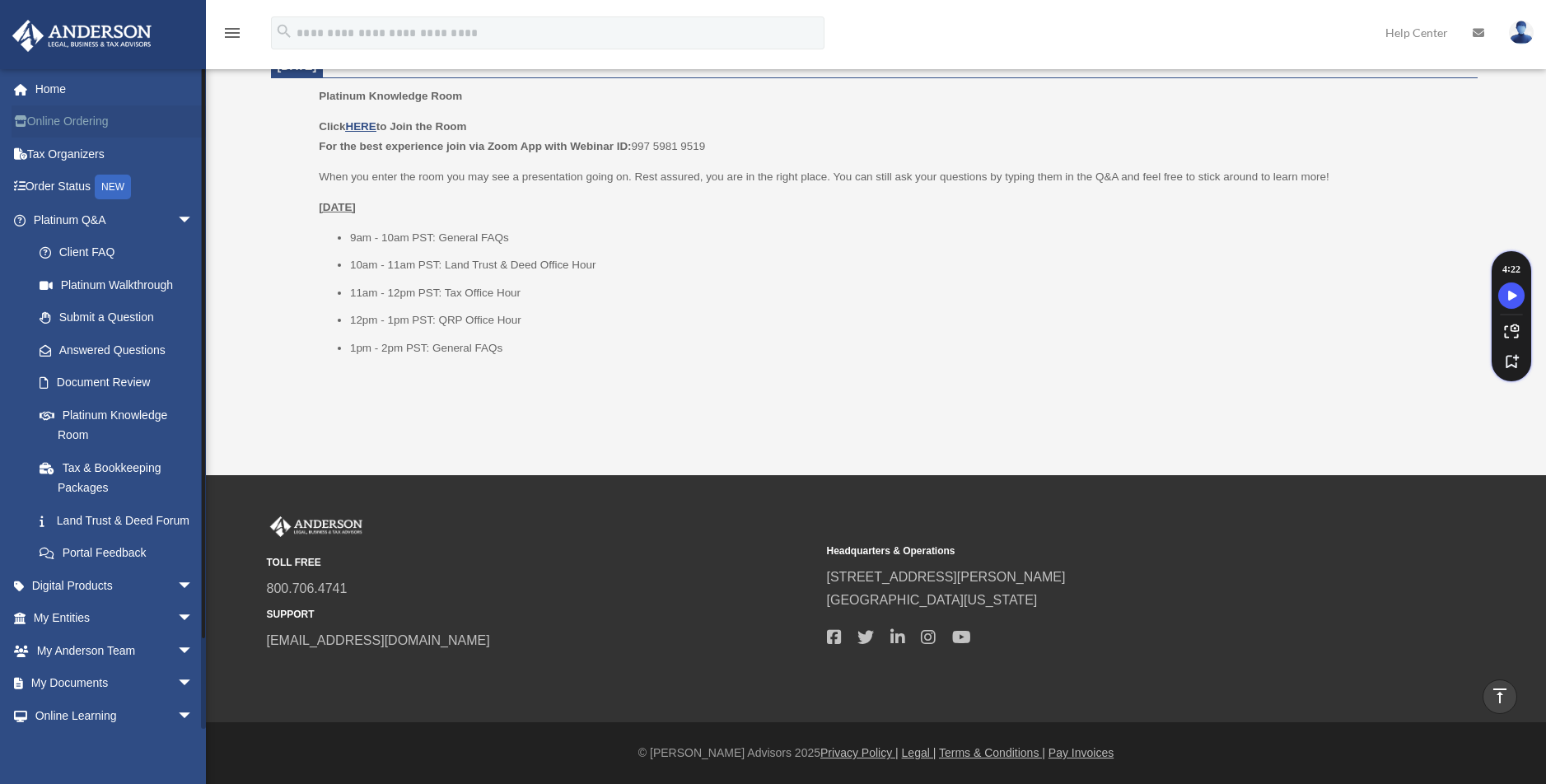
scroll to position [0, 0]
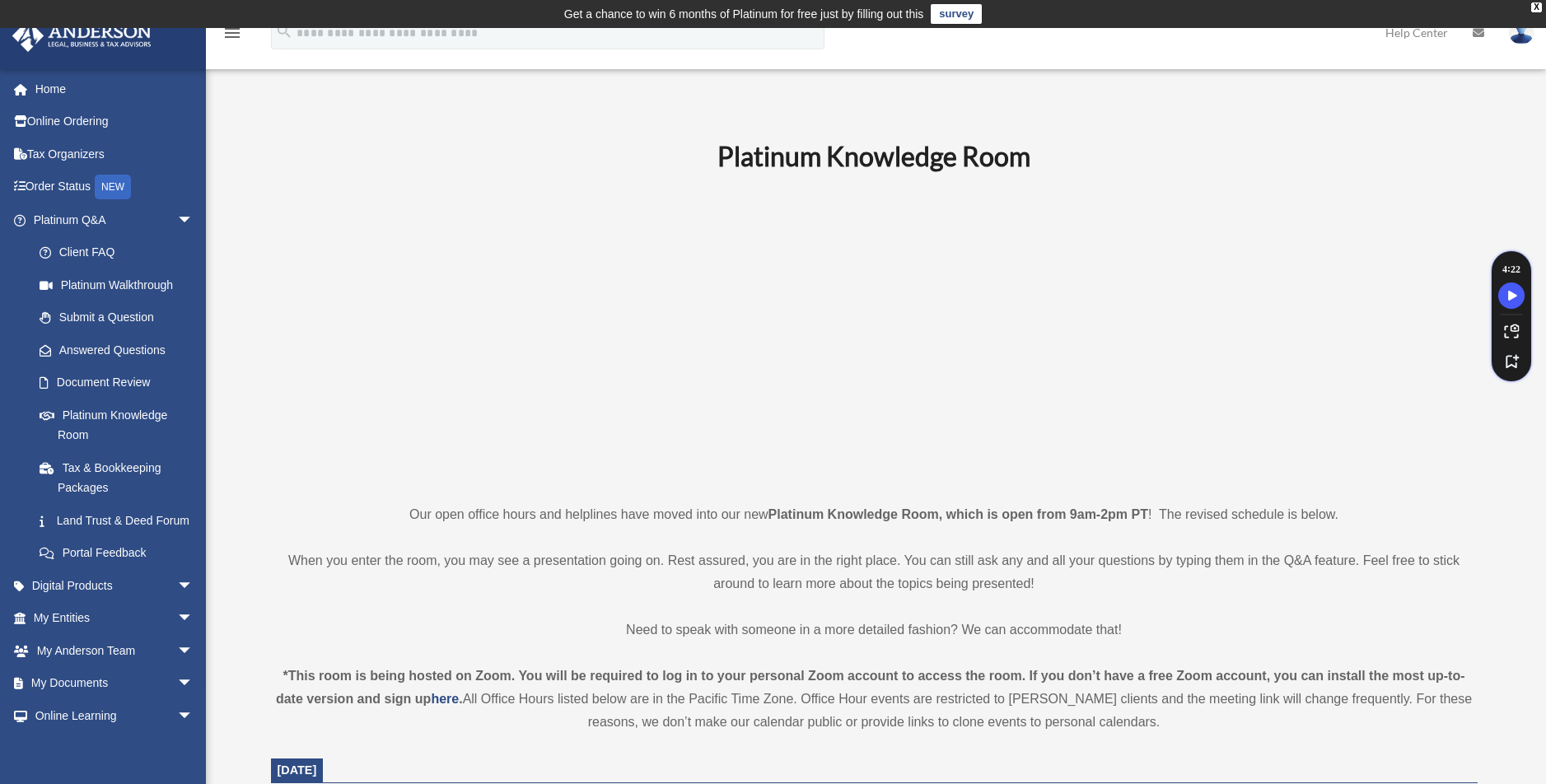
click at [1528, 36] on img at bounding box center [1521, 32] width 24 height 24
click at [1527, 37] on img at bounding box center [1521, 32] width 24 height 24
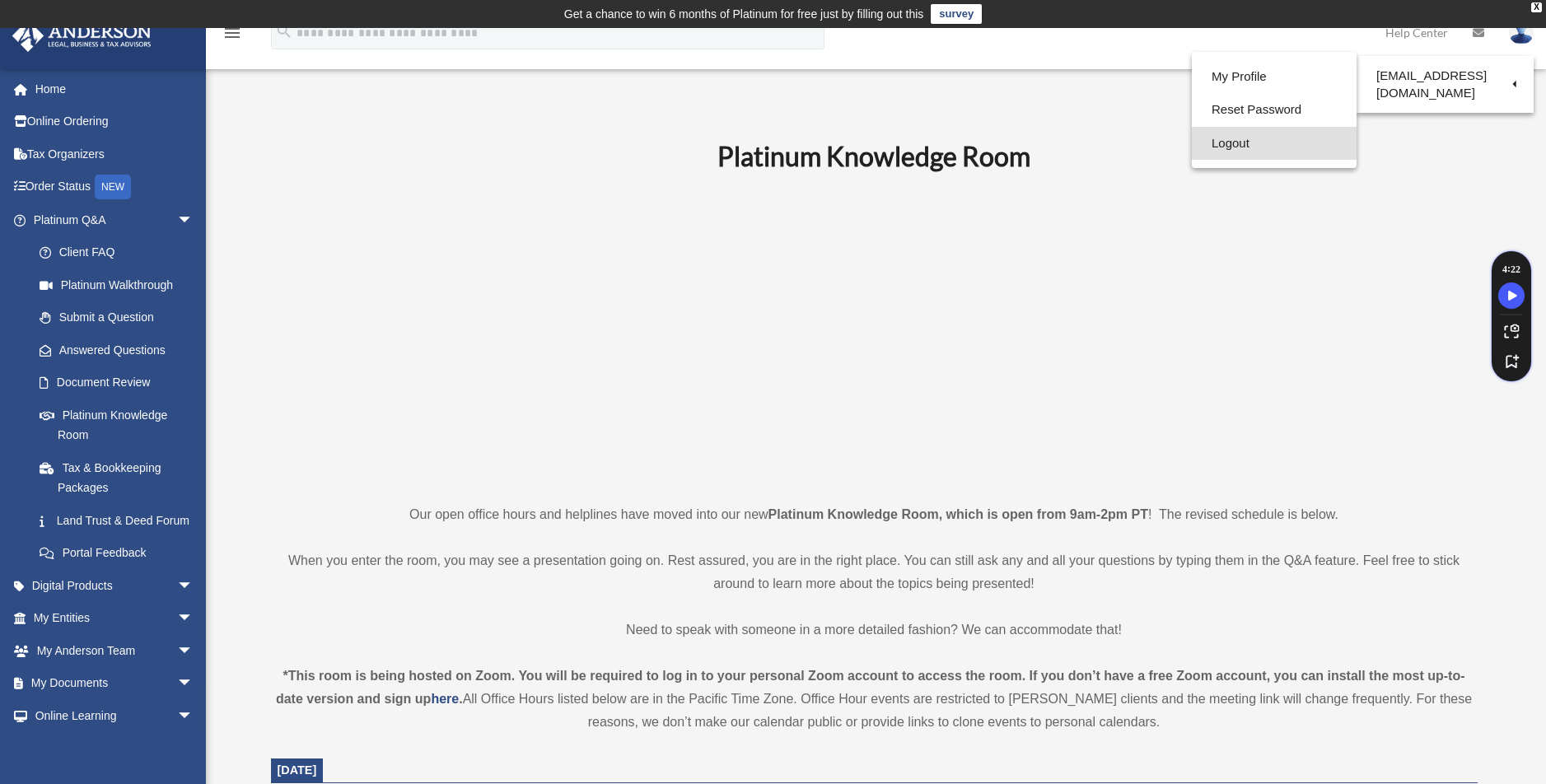
click at [1229, 138] on link "Logout" at bounding box center [1274, 143] width 165 height 34
